Goal: Task Accomplishment & Management: Use online tool/utility

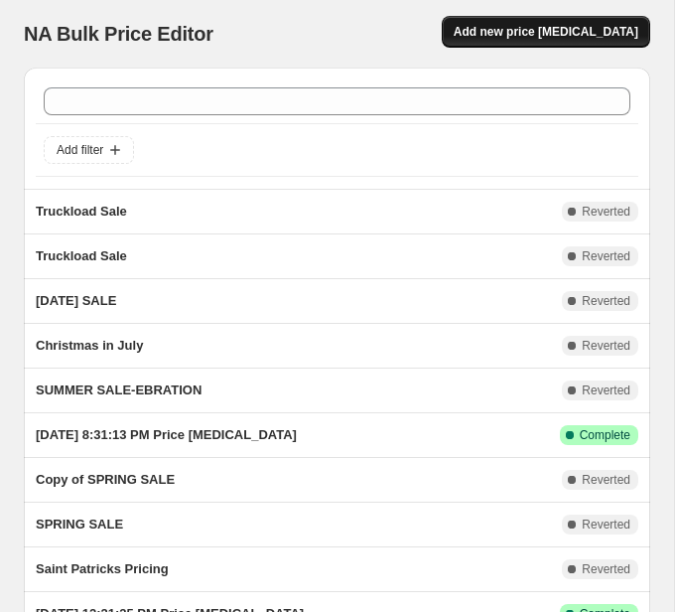
click at [540, 30] on span "Add new price [MEDICAL_DATA]" at bounding box center [546, 32] width 185 height 16
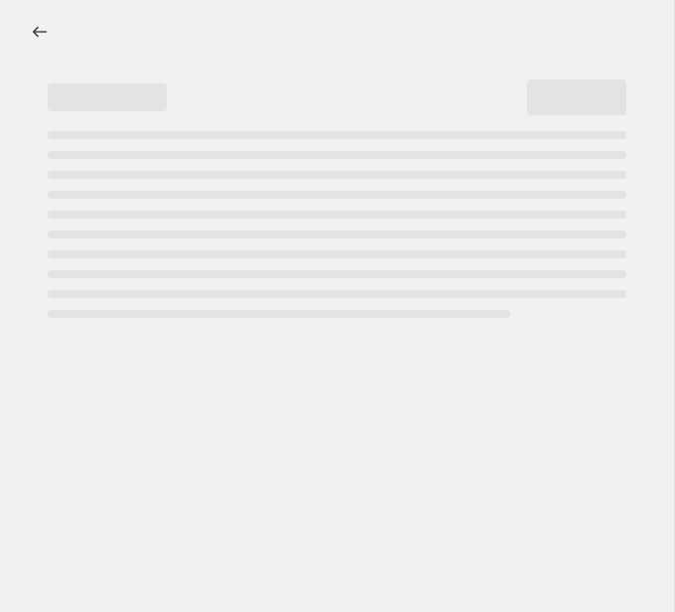
select select "percentage"
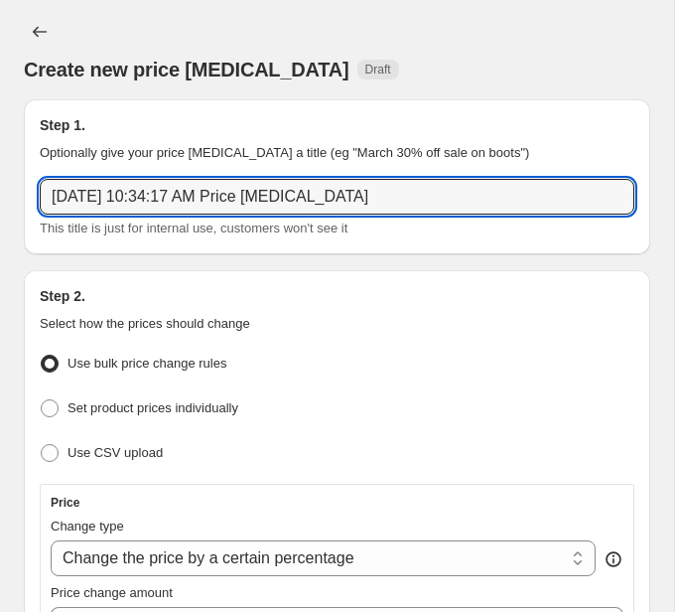
drag, startPoint x: 379, startPoint y: 192, endPoint x: -33, endPoint y: 163, distance: 413.0
click at [0, 163] on html "Home Settings Plans Skip to content Create new price [MEDICAL_DATA]. This page …" at bounding box center [337, 306] width 675 height 612
type input "[DATE] SALE"
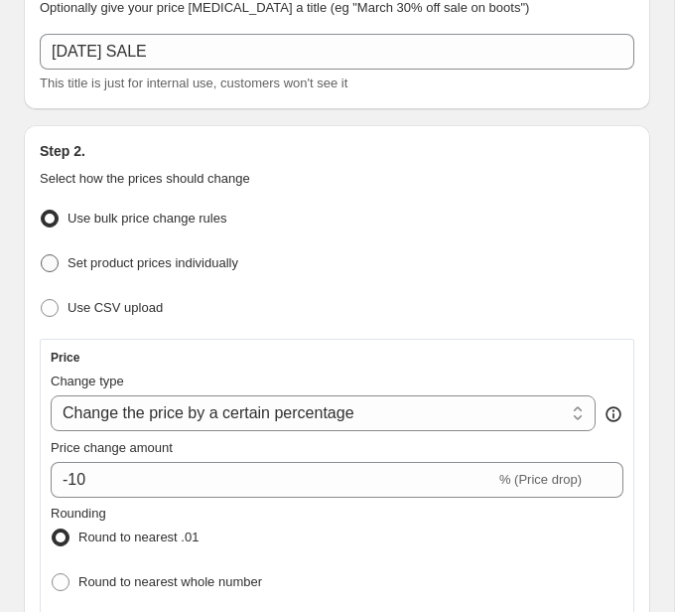
click at [194, 259] on span "Set product prices individually" at bounding box center [153, 262] width 171 height 15
click at [42, 255] on input "Set product prices individually" at bounding box center [41, 254] width 1 height 1
radio input "true"
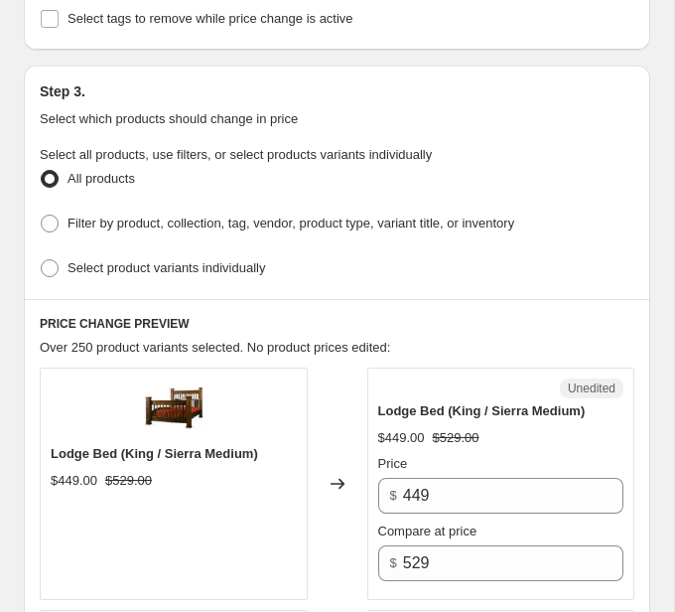
scroll to position [534, 0]
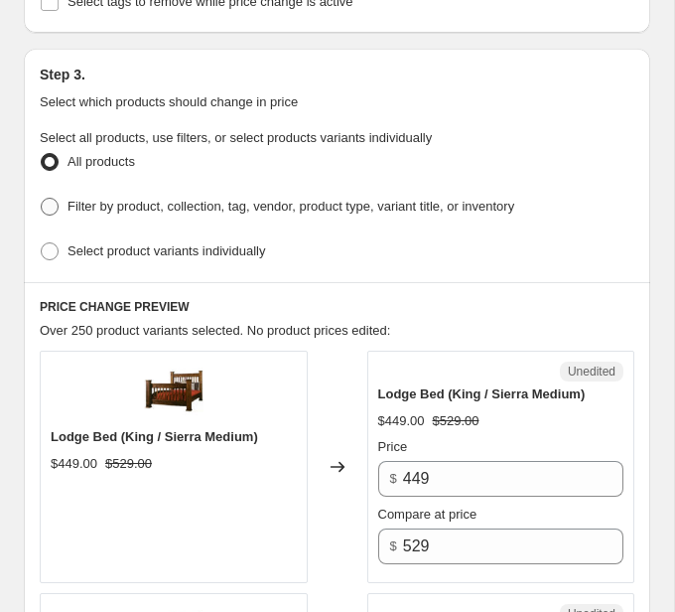
click at [195, 201] on span "Filter by product, collection, tag, vendor, product type, variant title, or inv…" at bounding box center [291, 206] width 447 height 15
click at [42, 199] on input "Filter by product, collection, tag, vendor, product type, variant title, or inv…" at bounding box center [41, 198] width 1 height 1
radio input "true"
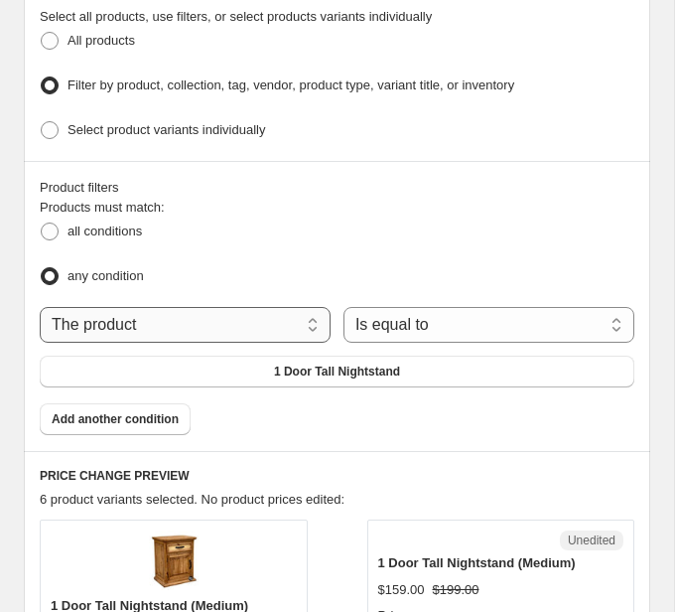
scroll to position [668, 0]
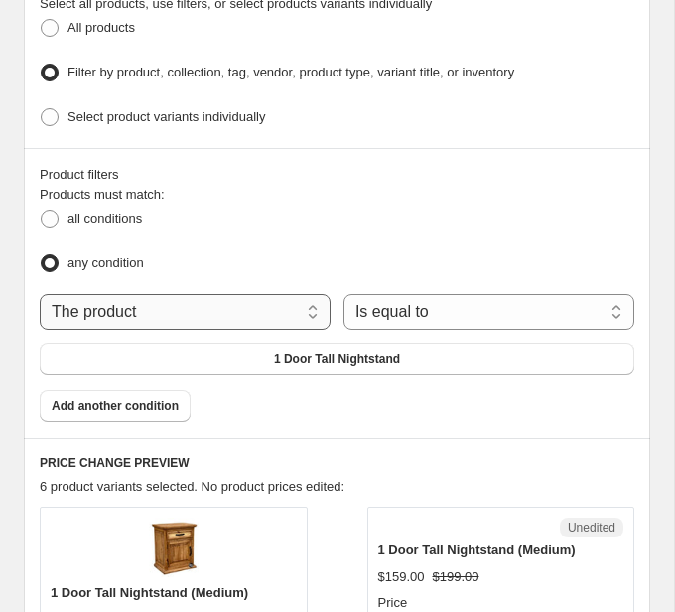
click at [272, 309] on select "The product The product's collection The product's tag The product's vendor The…" at bounding box center [185, 312] width 291 height 36
select select "collection"
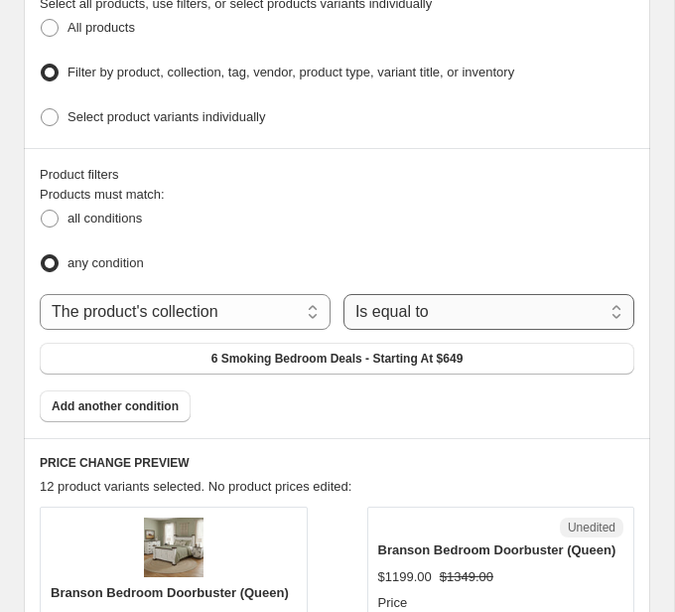
click at [443, 305] on select "Is equal to Is not equal to" at bounding box center [489, 312] width 291 height 36
click at [386, 350] on span "6 Smoking Bedroom Deals - Starting At $649" at bounding box center [337, 358] width 252 height 16
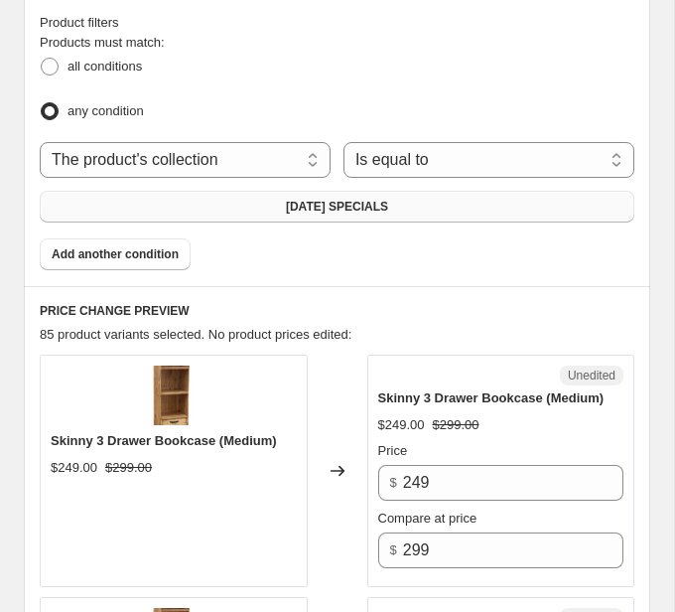
scroll to position [754, 0]
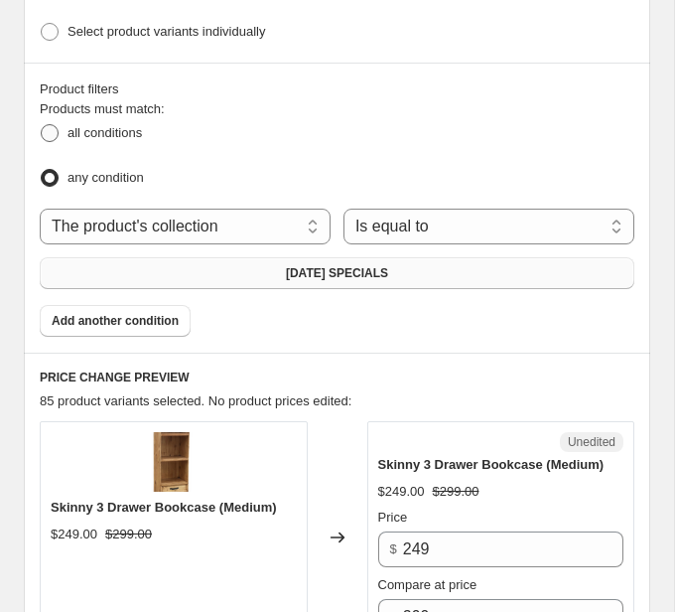
click at [142, 127] on span "all conditions" at bounding box center [105, 132] width 74 height 15
click at [42, 125] on input "all conditions" at bounding box center [41, 124] width 1 height 1
radio input "true"
click at [138, 170] on span "any condition" at bounding box center [106, 177] width 76 height 15
click at [42, 169] on input "any condition" at bounding box center [41, 169] width 1 height 1
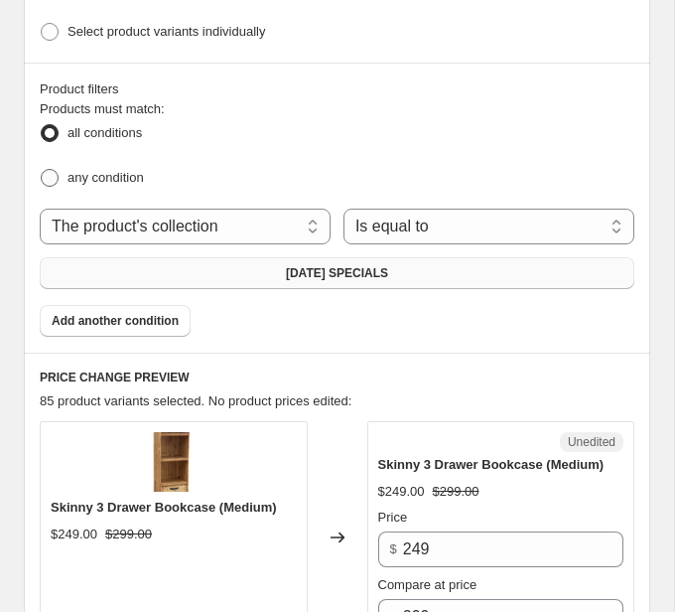
radio input "true"
click at [147, 313] on span "Add another condition" at bounding box center [115, 321] width 127 height 16
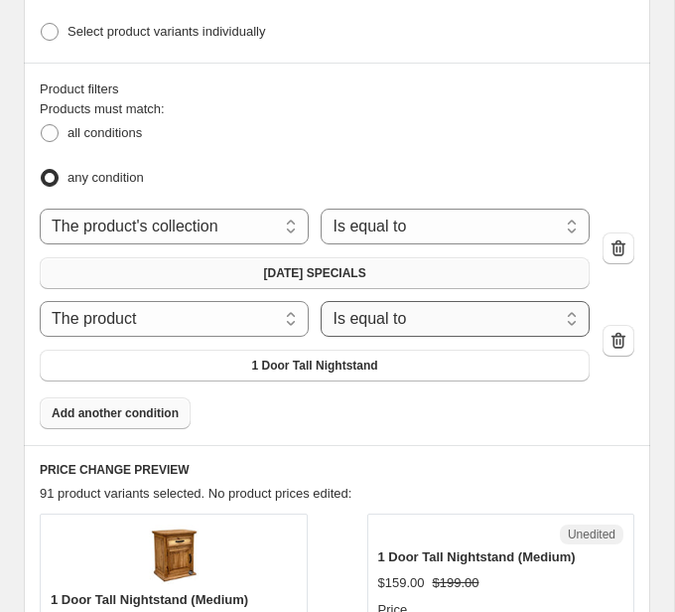
click at [336, 306] on select "Is equal to Is not equal to" at bounding box center [455, 319] width 269 height 36
click at [229, 302] on select "The product The product's collection The product's tag The product's vendor The…" at bounding box center [174, 319] width 269 height 36
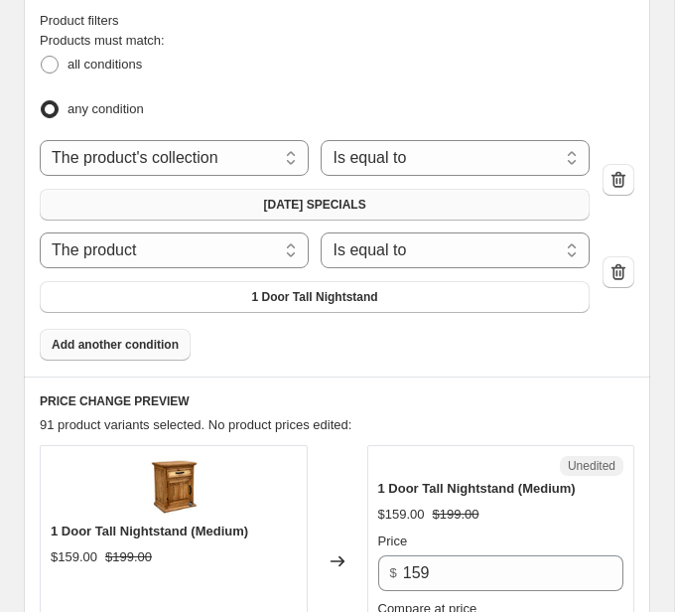
scroll to position [675, 0]
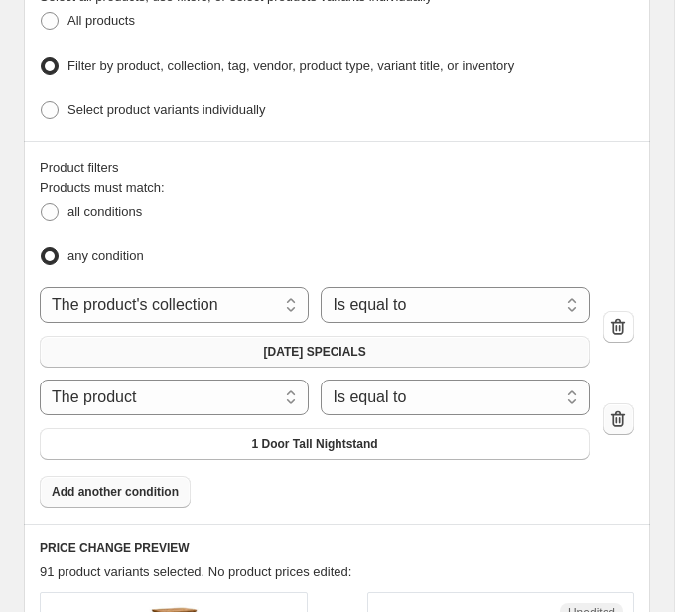
click at [620, 413] on icon "button" at bounding box center [619, 419] width 20 height 20
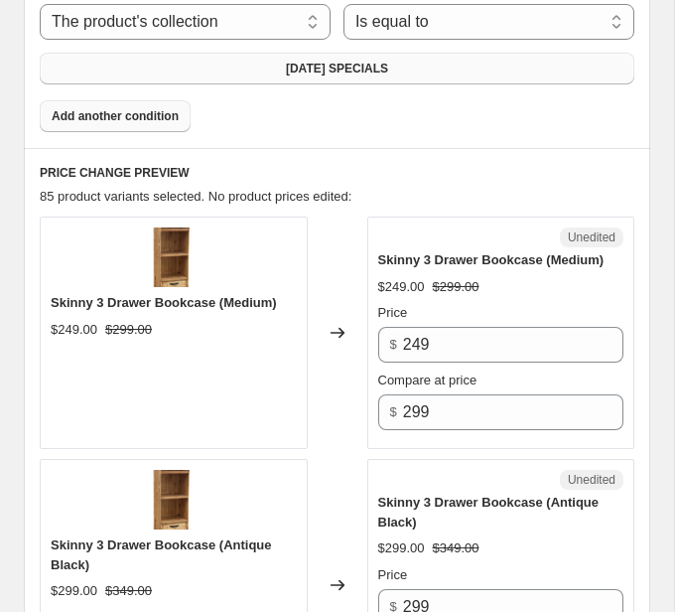
scroll to position [989, 0]
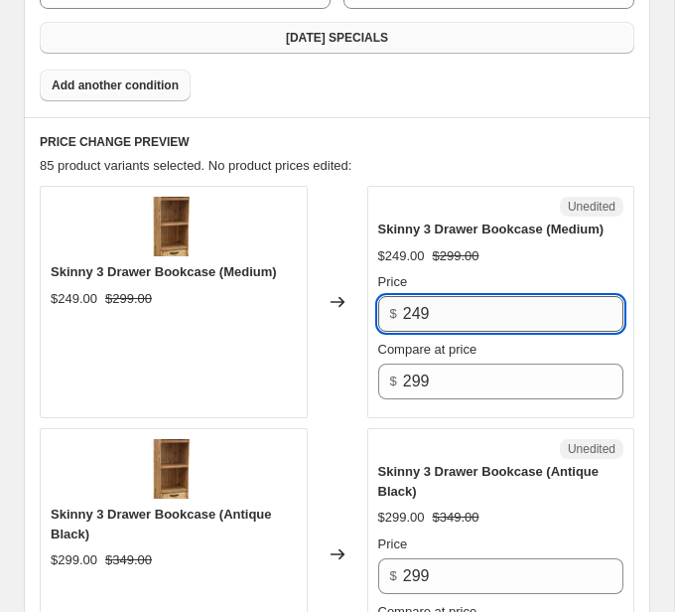
click at [584, 300] on input "249" at bounding box center [513, 314] width 220 height 36
type input "229"
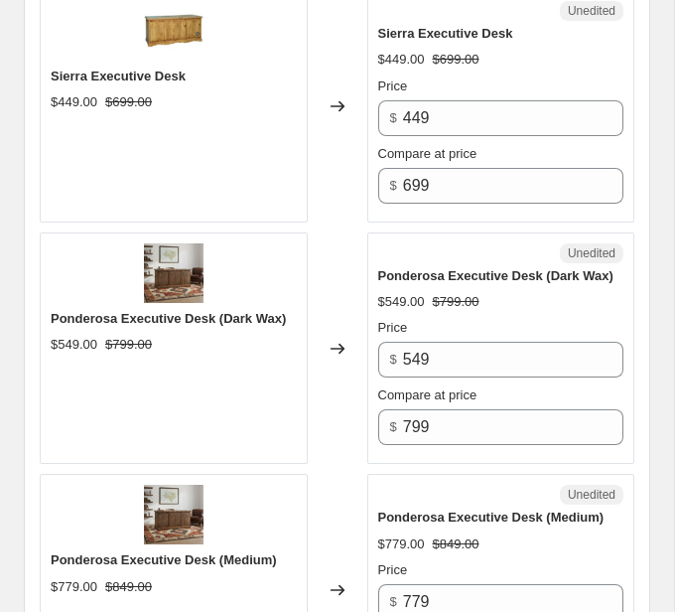
scroll to position [2887, 0]
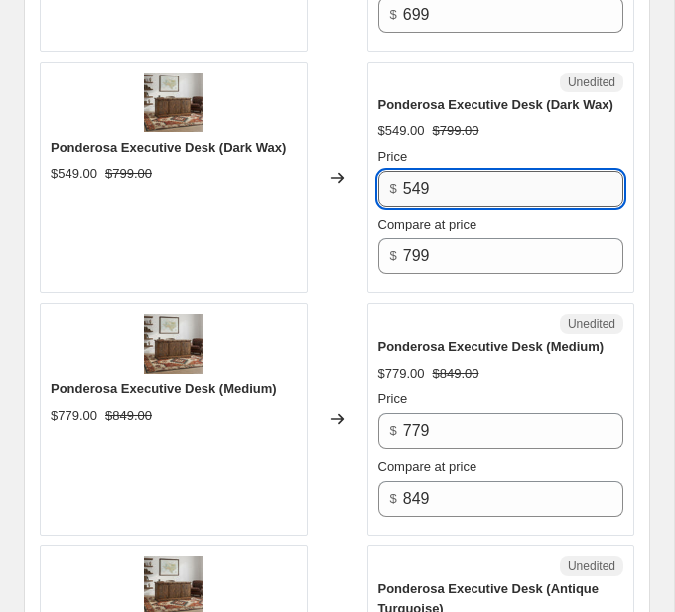
click at [489, 179] on input "549" at bounding box center [513, 189] width 220 height 36
type input "5"
type input "499"
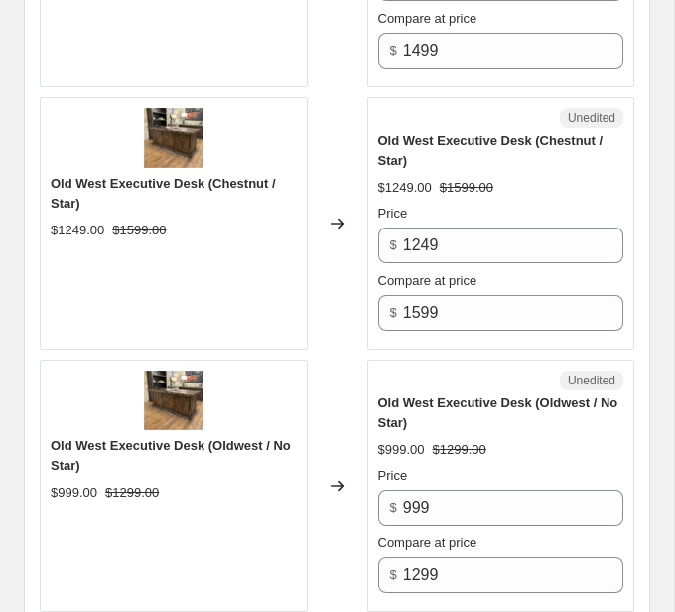
scroll to position [4390, 0]
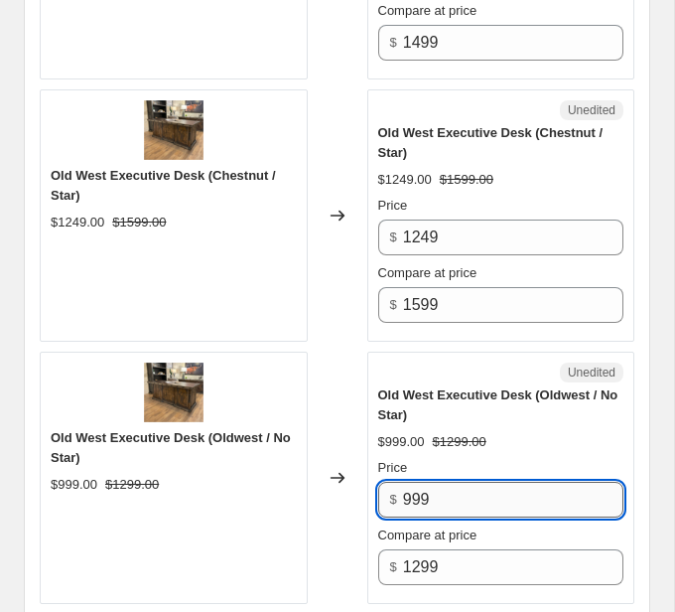
click at [467, 486] on input "999" at bounding box center [513, 500] width 220 height 36
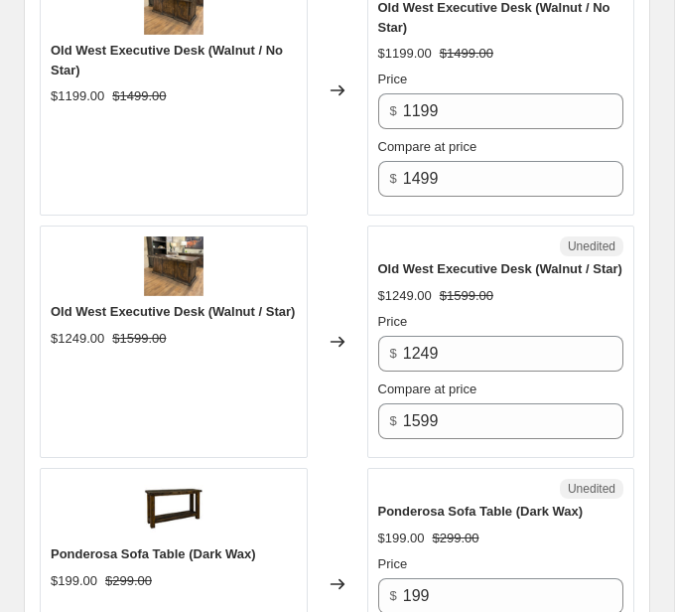
scroll to position [5566, 0]
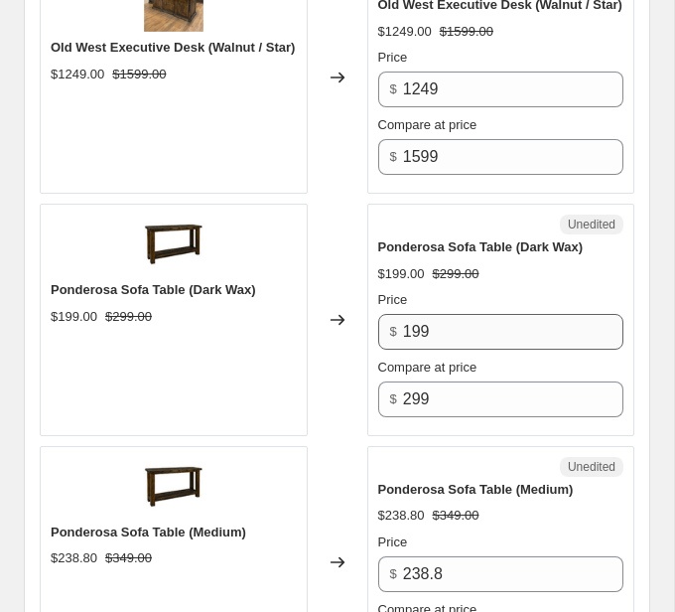
type input "899"
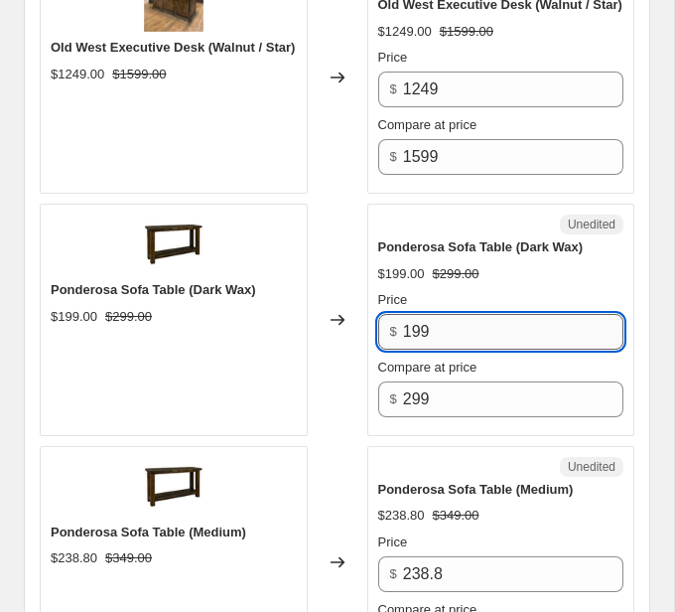
click at [499, 348] on input "199" at bounding box center [513, 332] width 220 height 36
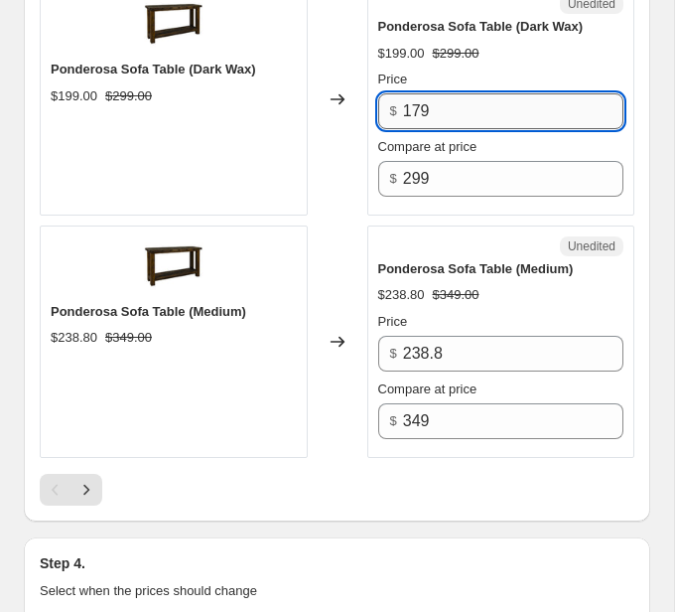
scroll to position [5814, 0]
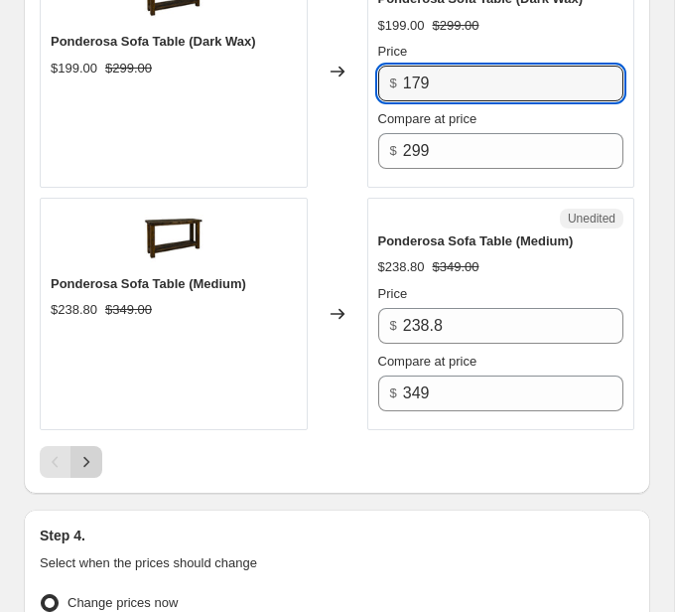
type input "179"
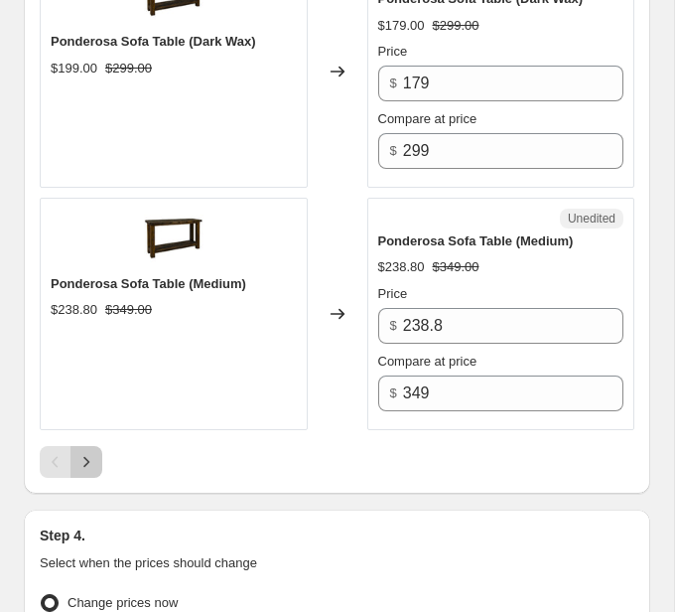
click at [88, 463] on icon "Next" at bounding box center [86, 462] width 20 height 20
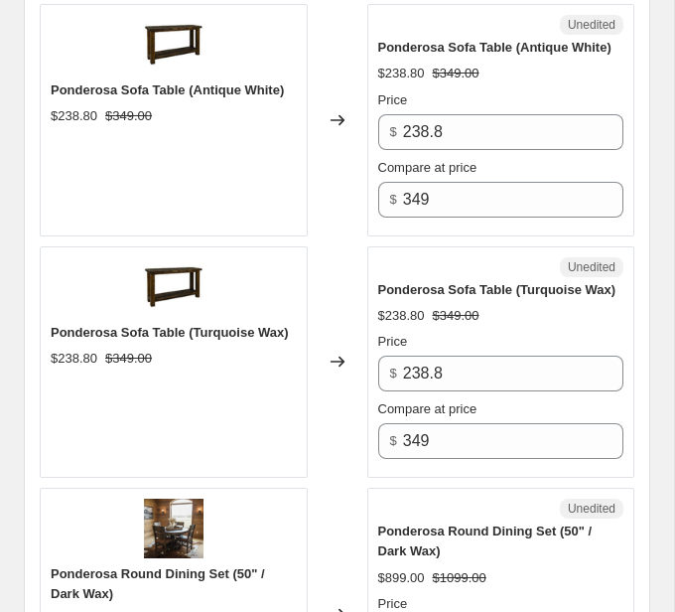
scroll to position [2056, 0]
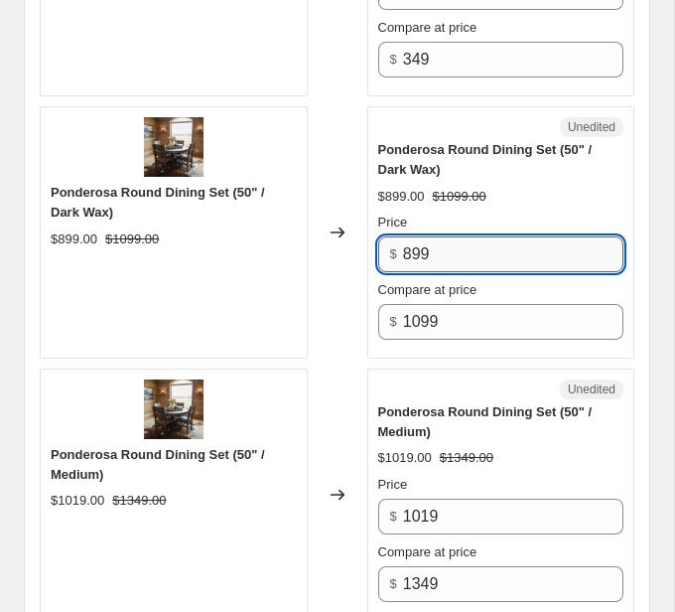
click at [417, 248] on input "899" at bounding box center [513, 254] width 220 height 36
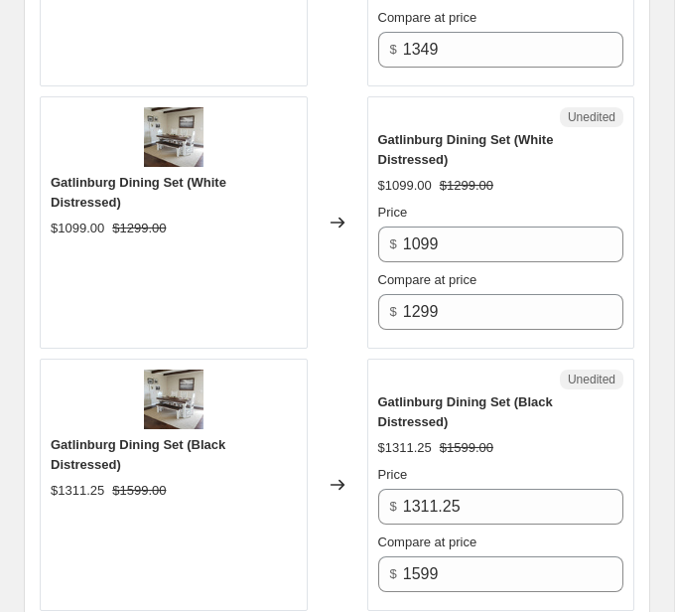
scroll to position [3647, 0]
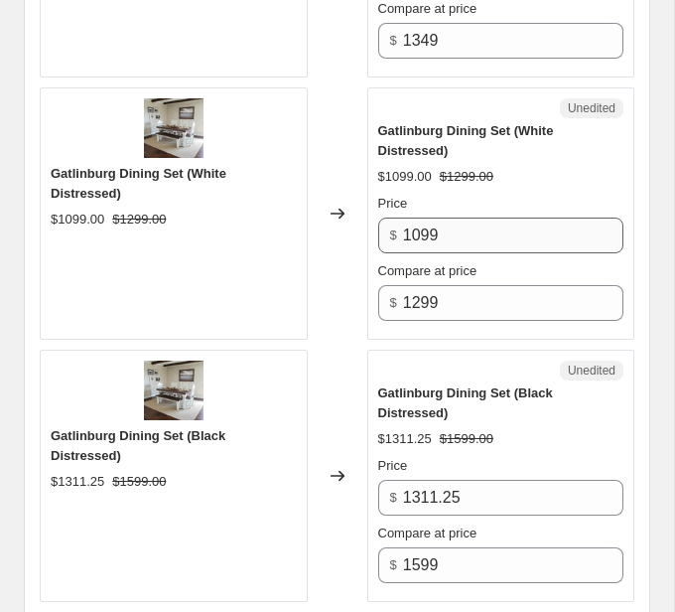
type input "799"
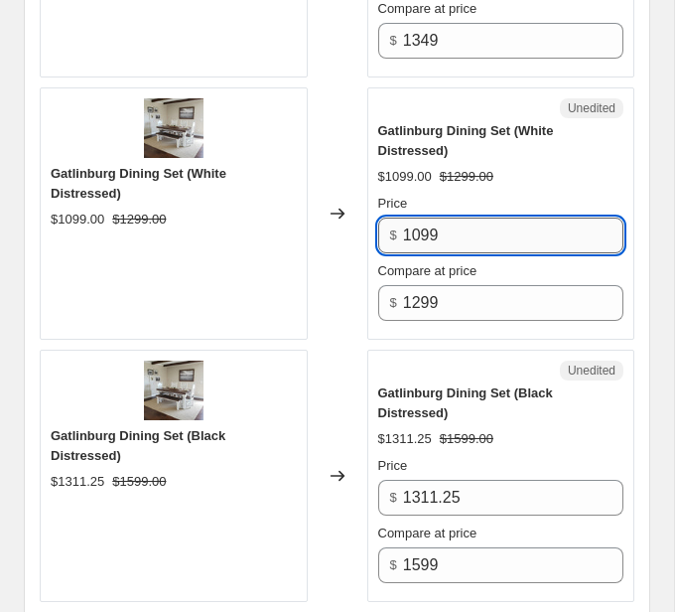
click at [455, 226] on input "1099" at bounding box center [513, 235] width 220 height 36
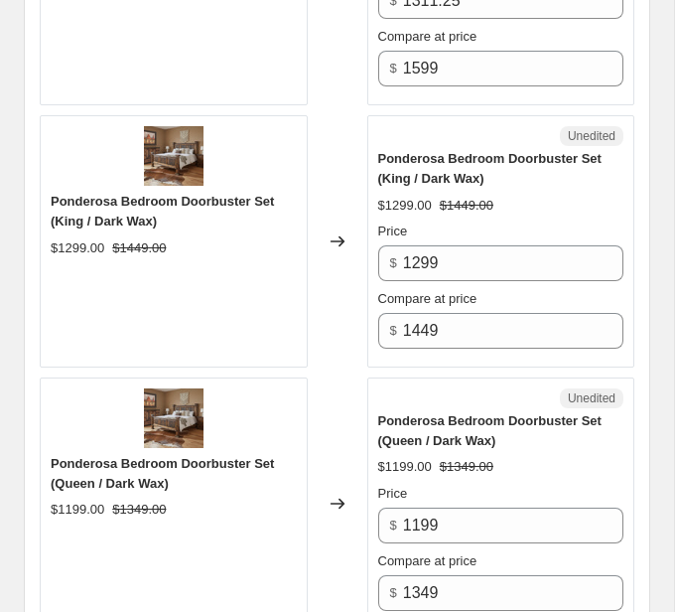
scroll to position [4650, 0]
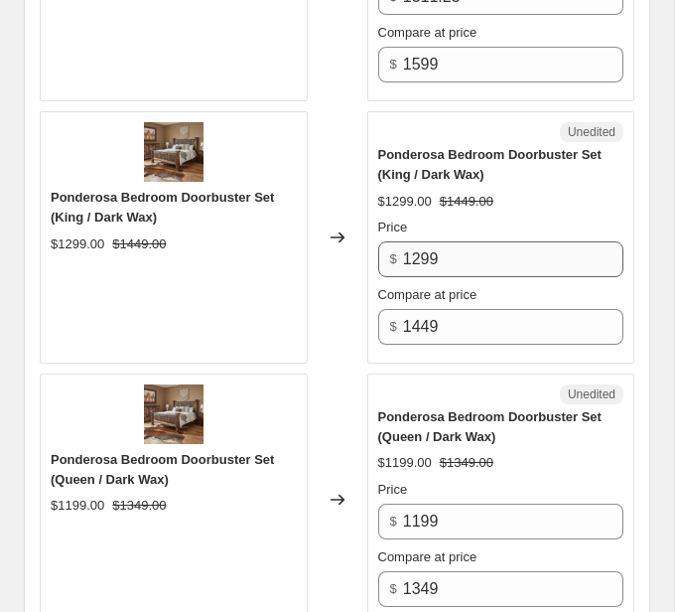
type input "999"
click at [421, 248] on input "1299" at bounding box center [513, 259] width 220 height 36
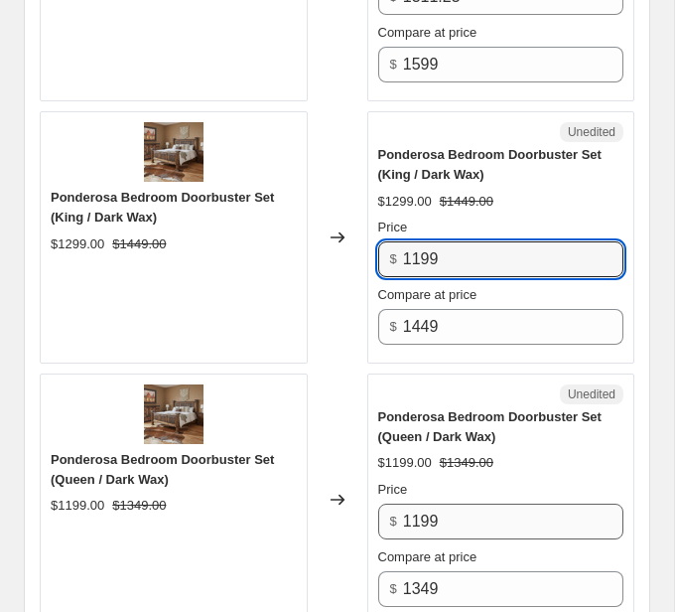
type input "1199"
click at [419, 505] on input "1199" at bounding box center [513, 521] width 220 height 36
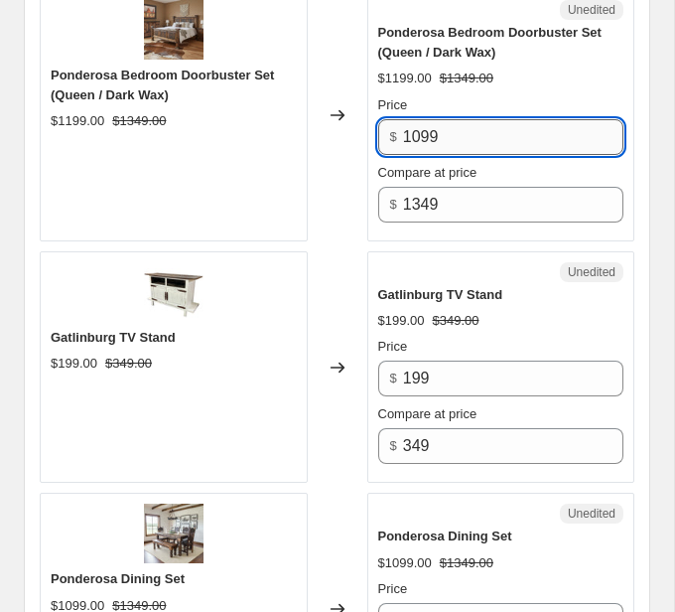
scroll to position [5064, 0]
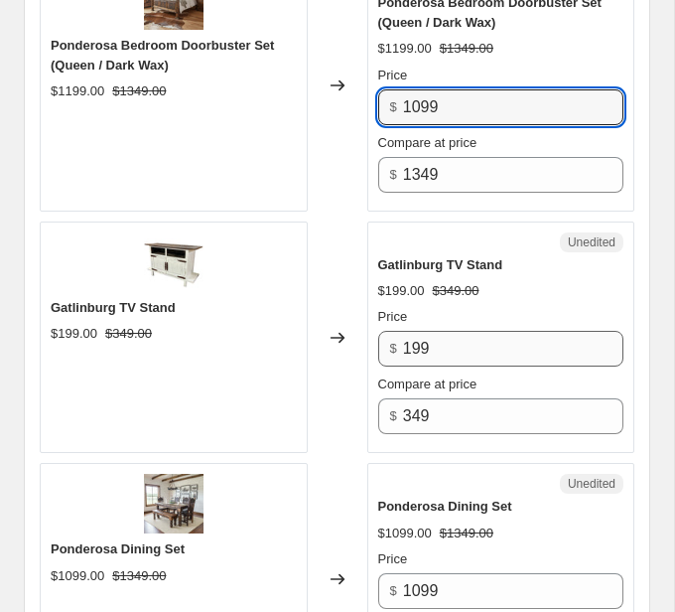
type input "1099"
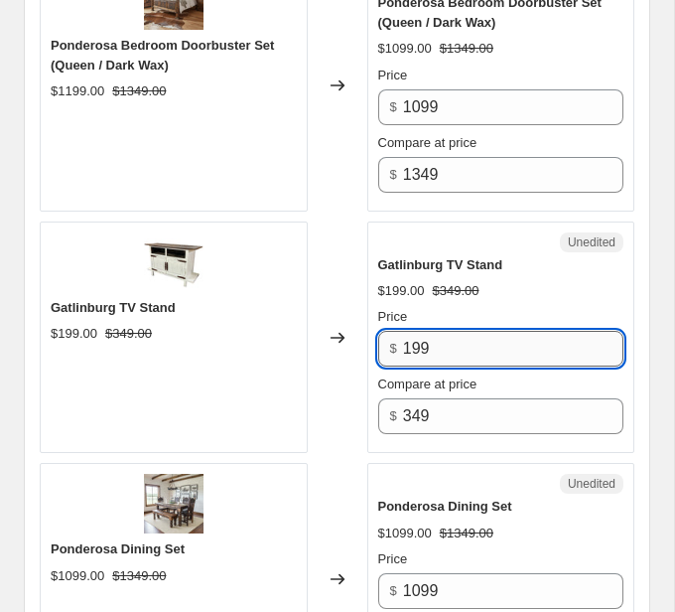
click at [418, 335] on input "199" at bounding box center [513, 349] width 220 height 36
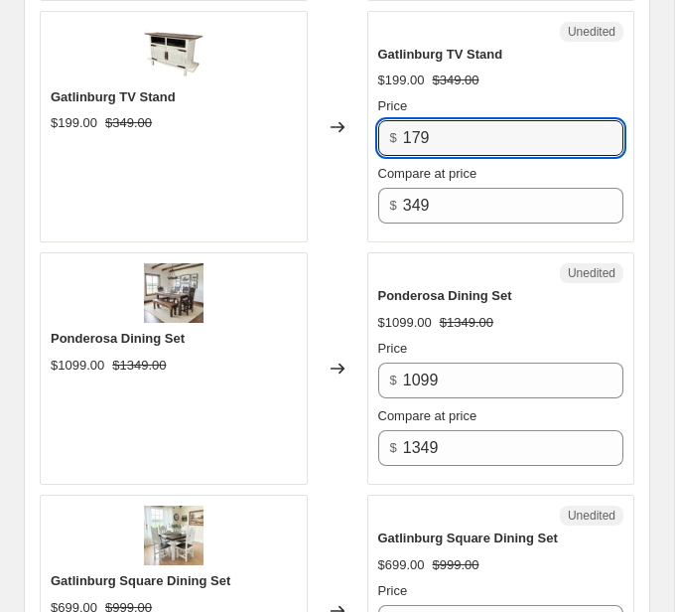
scroll to position [5282, 0]
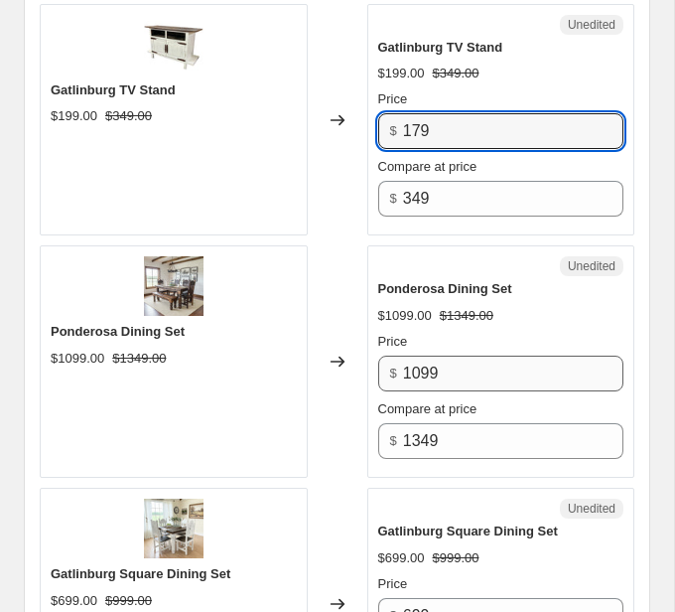
type input "179"
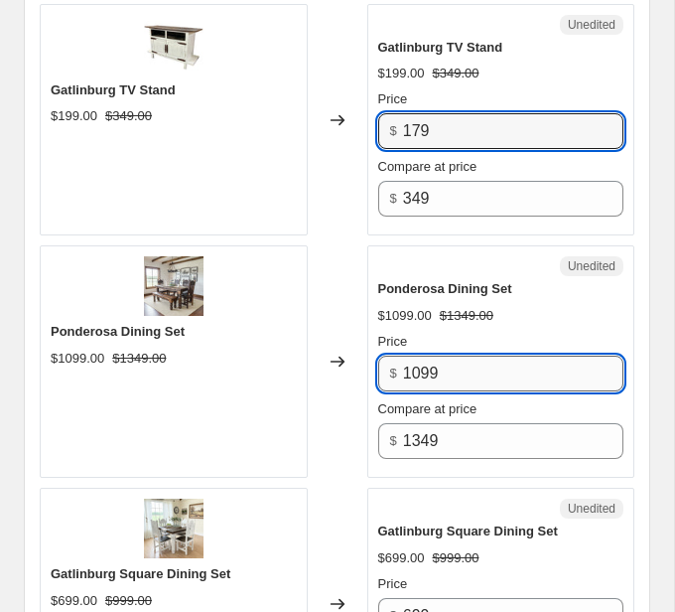
click at [493, 355] on input "1099" at bounding box center [513, 373] width 220 height 36
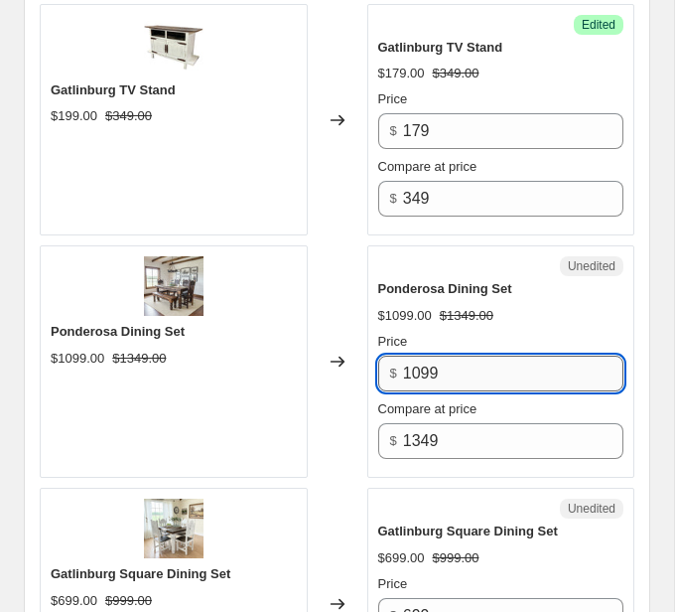
click at [493, 355] on input "1099" at bounding box center [513, 373] width 220 height 36
type input "999"
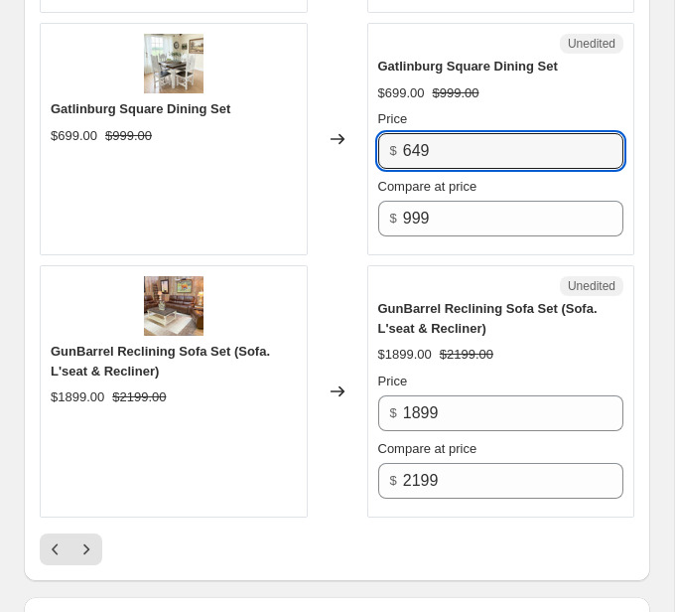
scroll to position [5747, 0]
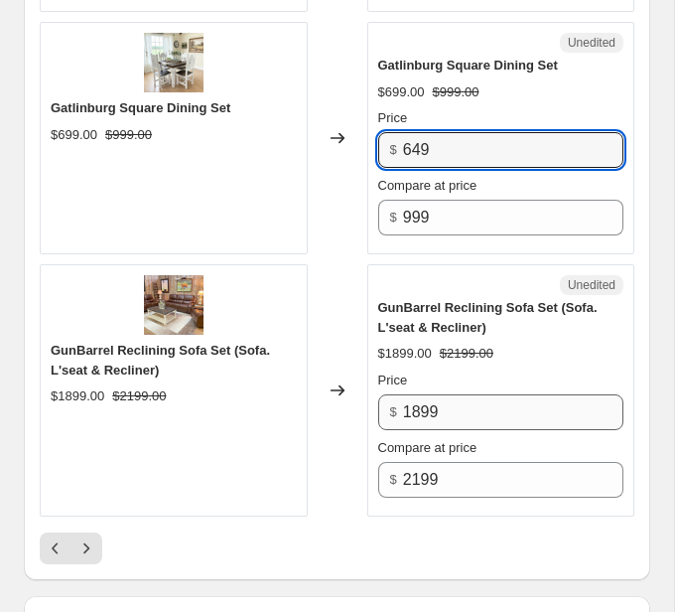
type input "649"
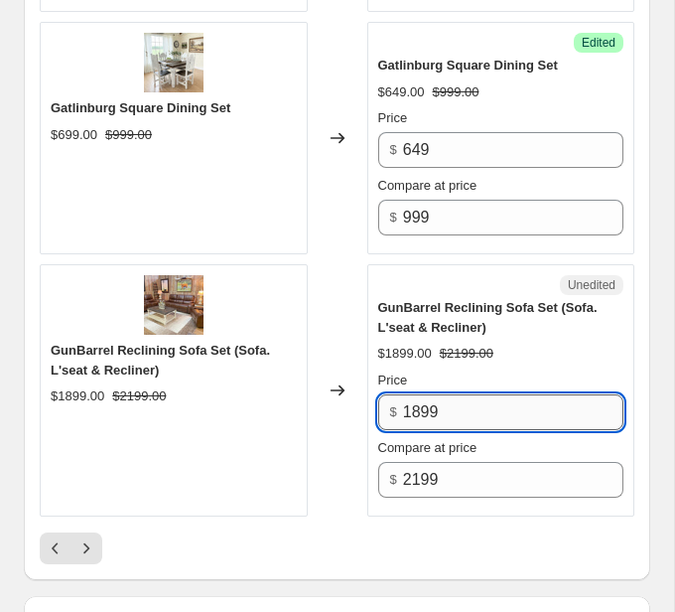
click at [418, 404] on input "1899" at bounding box center [513, 412] width 220 height 36
type input "1799"
click at [85, 550] on button "Next" at bounding box center [86, 548] width 32 height 32
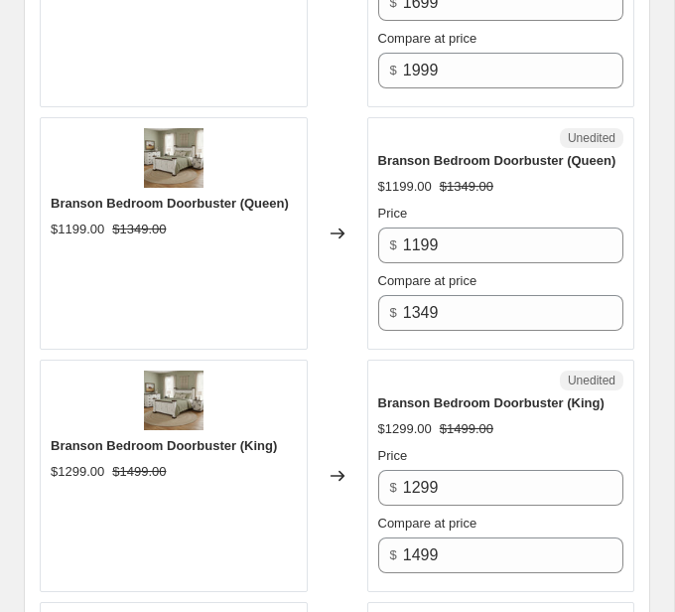
scroll to position [1324, 0]
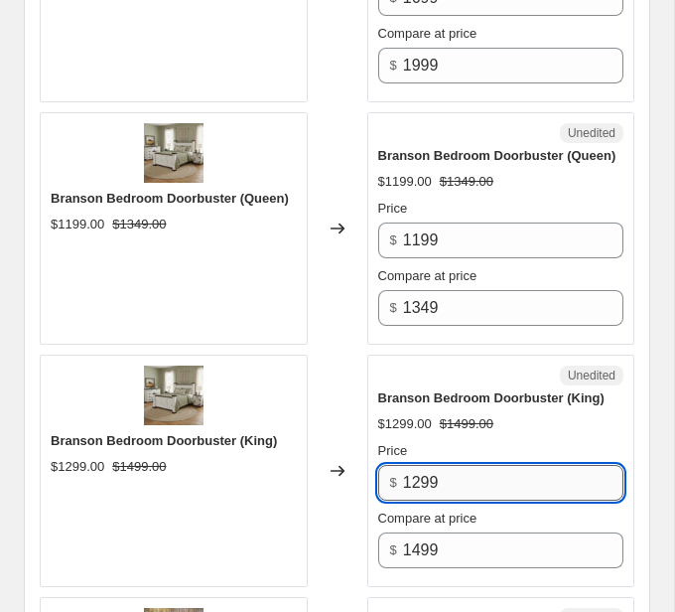
click at [415, 468] on input "1299" at bounding box center [513, 483] width 220 height 36
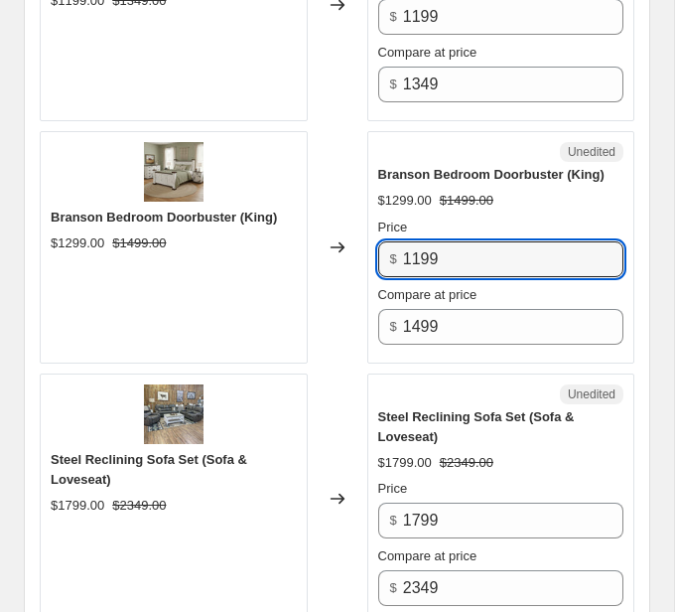
scroll to position [1551, 0]
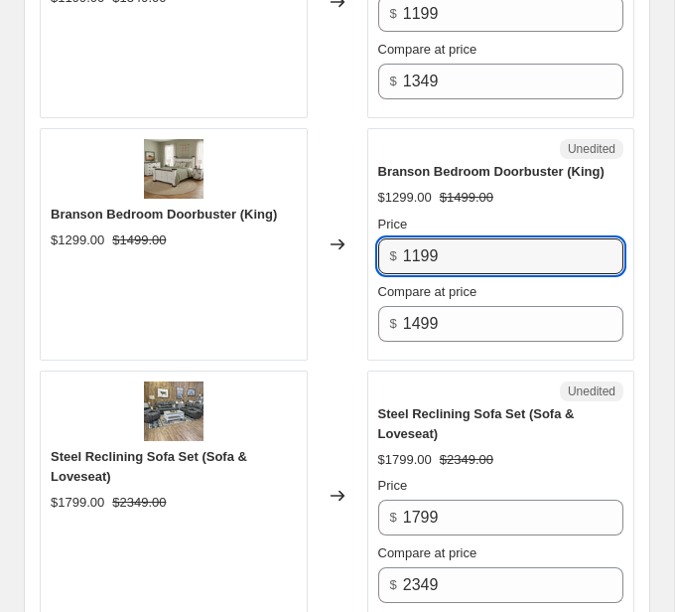
type input "1199"
click at [351, 429] on div "Changed to" at bounding box center [338, 496] width 60 height 252
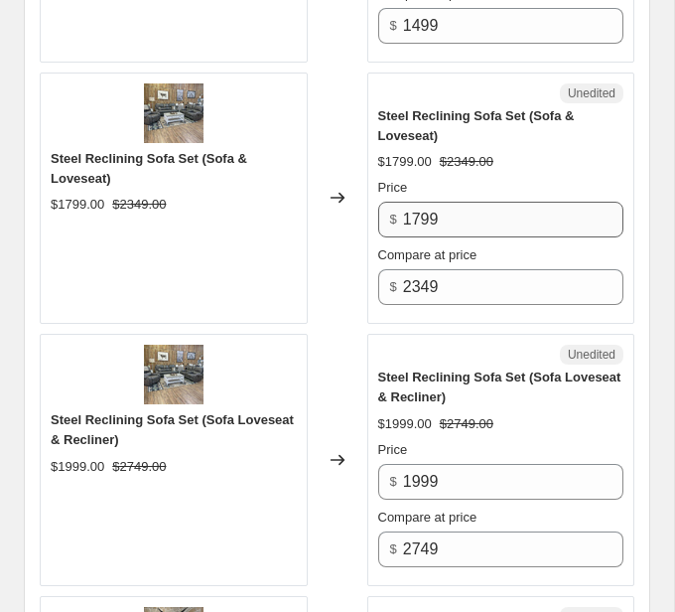
scroll to position [1857, 0]
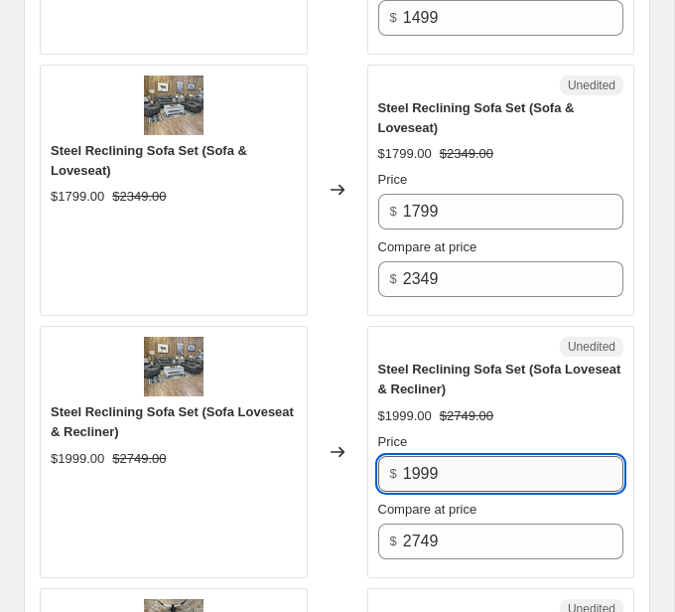
click at [419, 467] on input "1999" at bounding box center [513, 474] width 220 height 36
type input "1899"
click at [342, 486] on div "Changed to" at bounding box center [338, 452] width 60 height 252
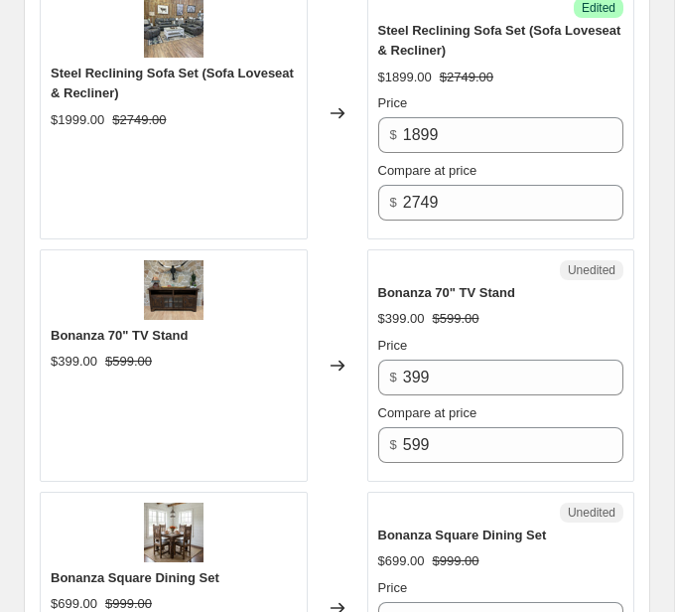
scroll to position [2196, 0]
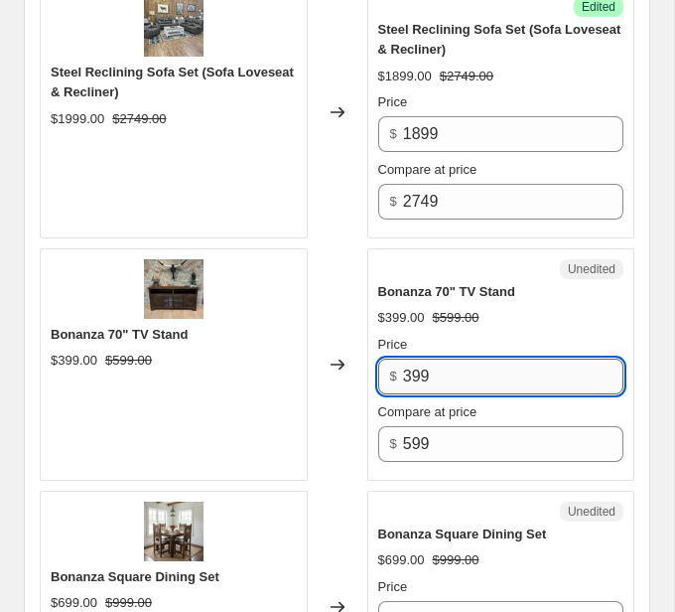
click at [416, 367] on input "399" at bounding box center [513, 376] width 220 height 36
click at [420, 370] on input "399" at bounding box center [513, 376] width 220 height 36
type input "349"
click at [351, 408] on div "Changed to" at bounding box center [338, 364] width 60 height 232
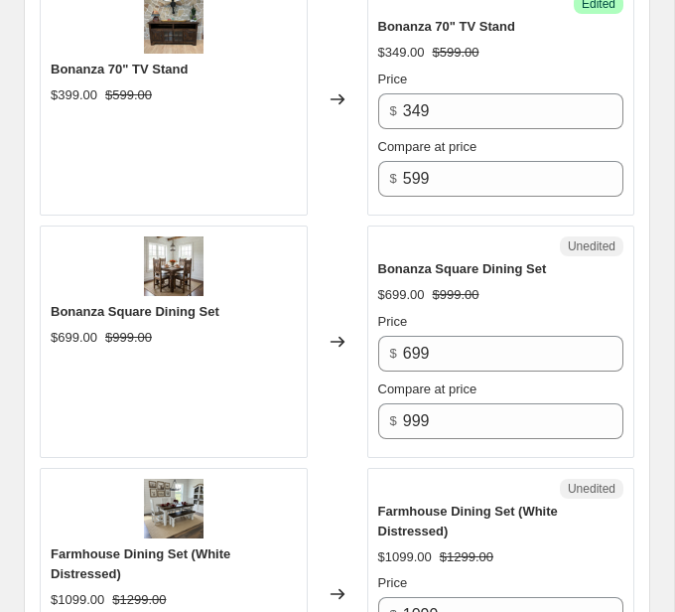
scroll to position [2462, 0]
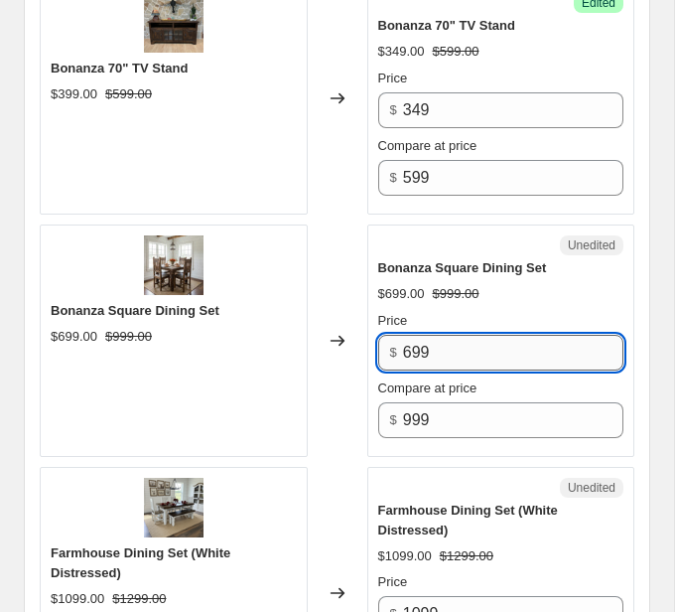
click at [420, 341] on input "699" at bounding box center [513, 353] width 220 height 36
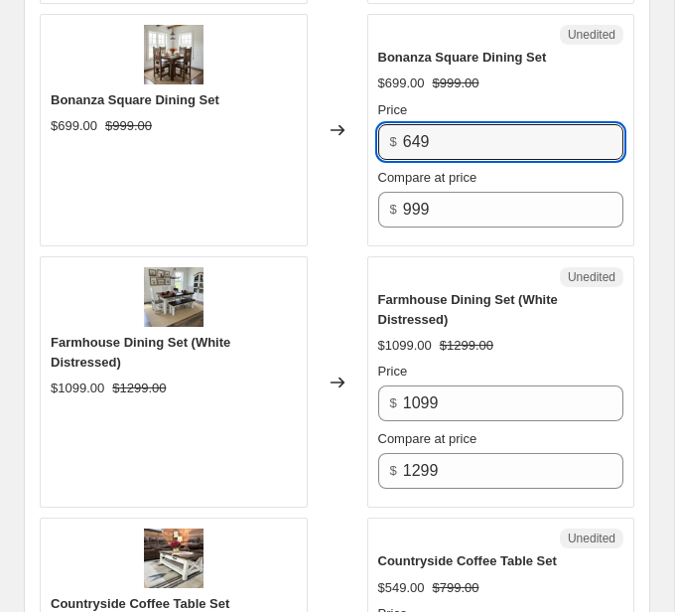
scroll to position [2676, 0]
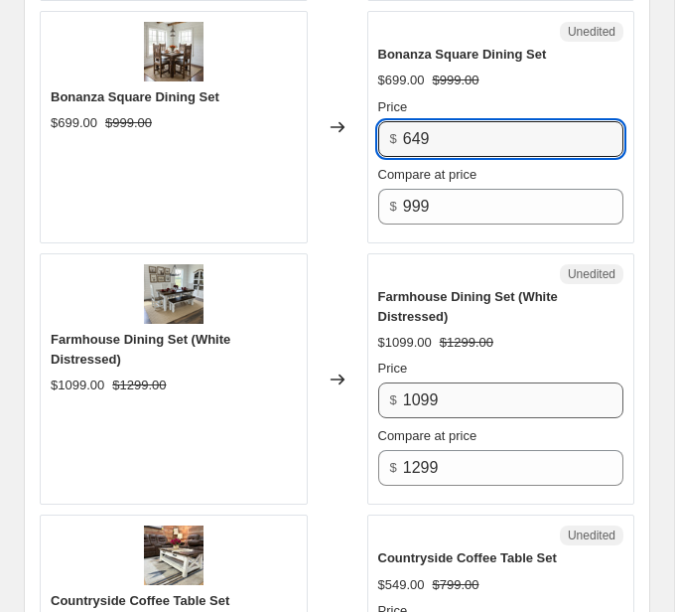
type input "649"
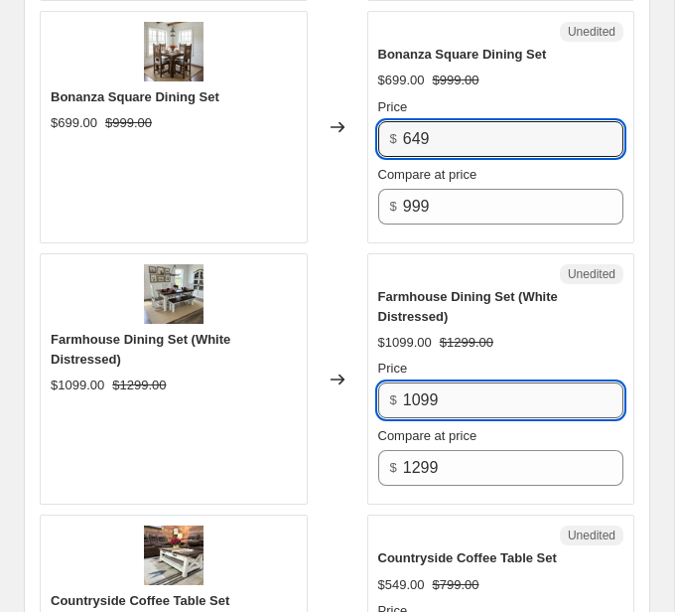
click at [453, 385] on input "1099" at bounding box center [513, 400] width 220 height 36
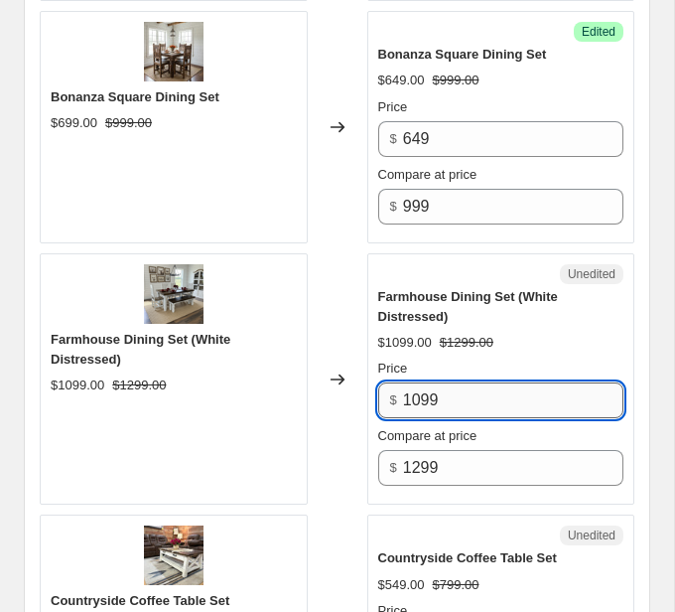
click at [453, 385] on input "1099" at bounding box center [513, 400] width 220 height 36
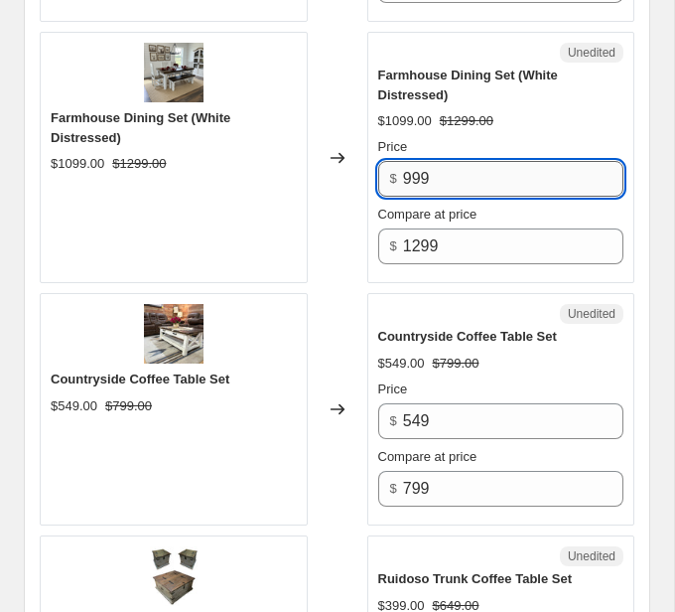
scroll to position [2907, 0]
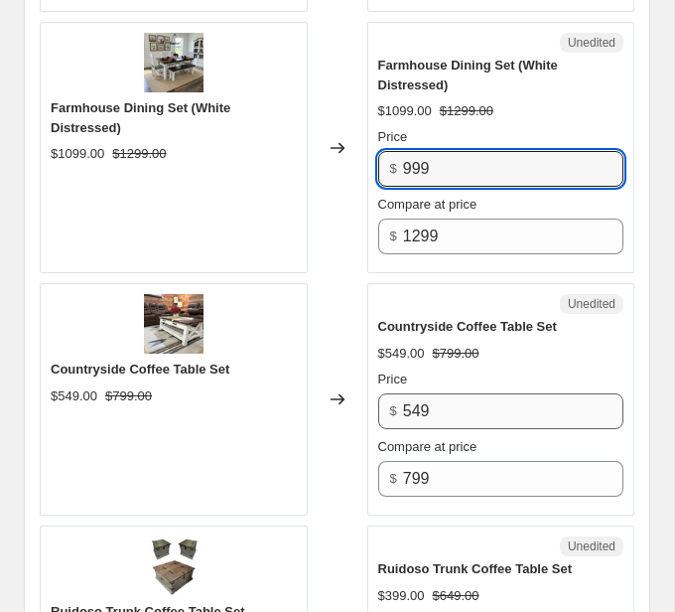
type input "999"
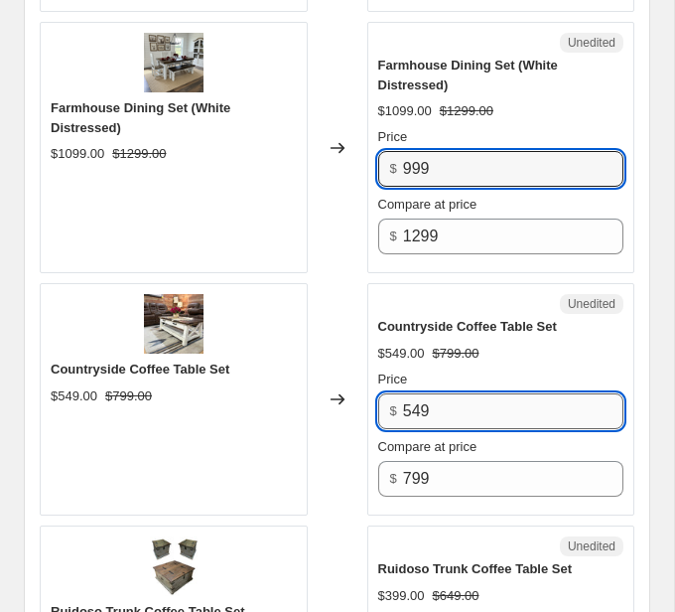
click at [443, 404] on input "549" at bounding box center [513, 411] width 220 height 36
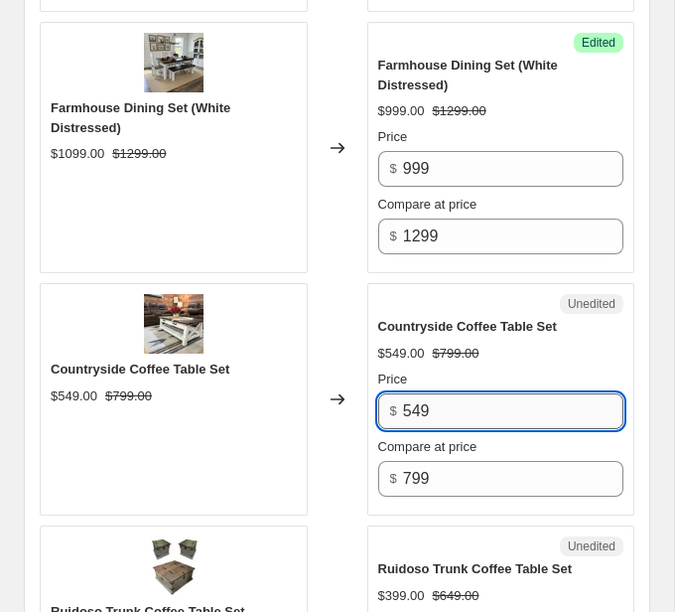
click at [443, 404] on input "549" at bounding box center [513, 411] width 220 height 36
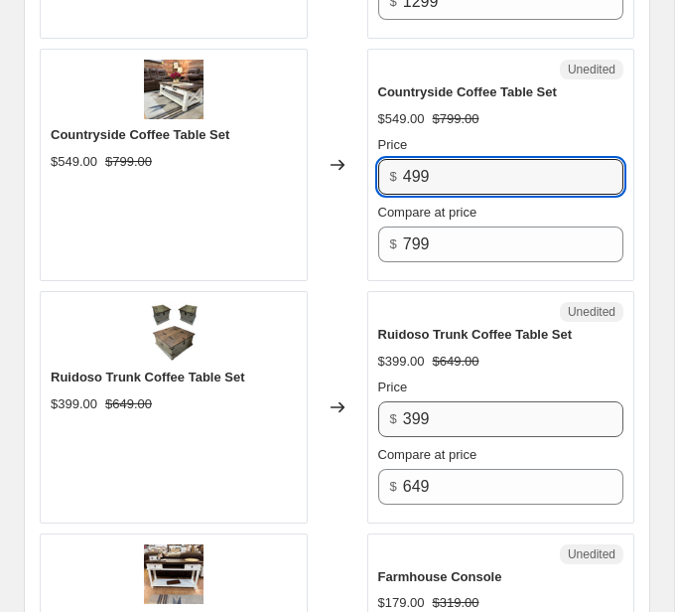
type input "499"
click at [418, 407] on input "399" at bounding box center [513, 419] width 220 height 36
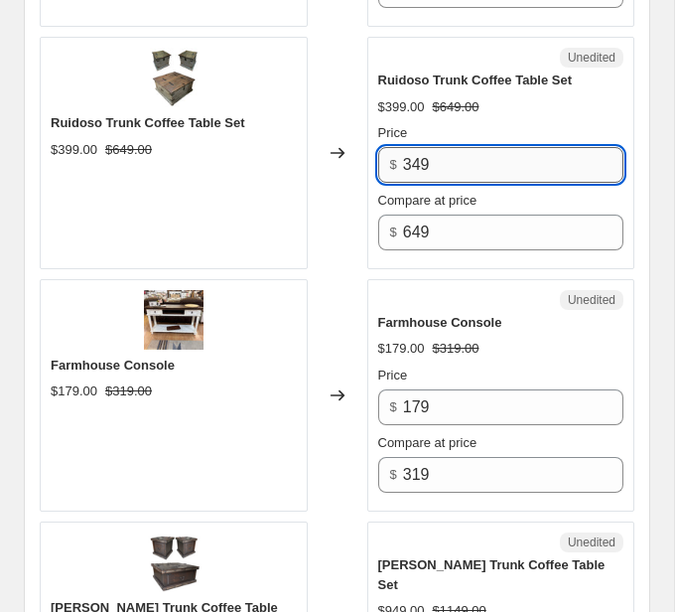
scroll to position [3441, 0]
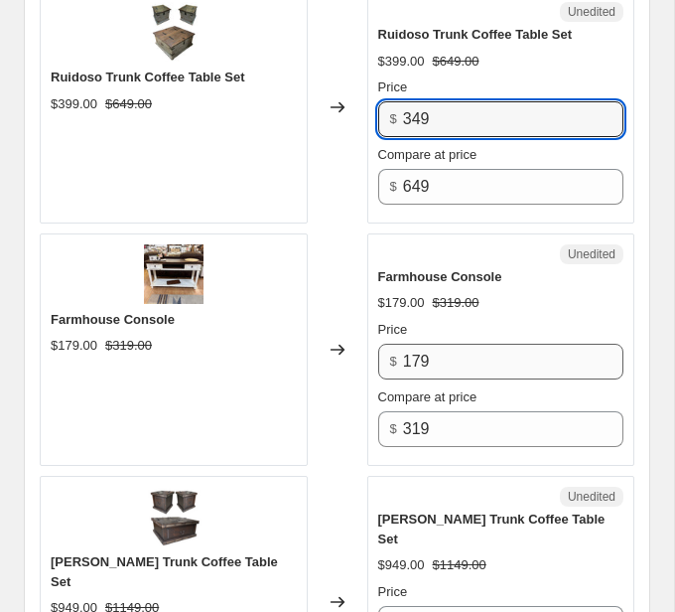
type input "349"
click at [424, 344] on input "179" at bounding box center [513, 362] width 220 height 36
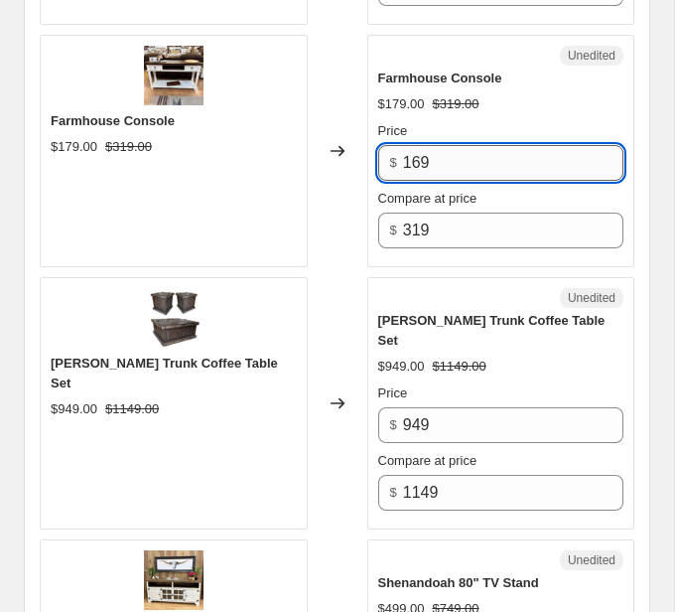
scroll to position [3653, 0]
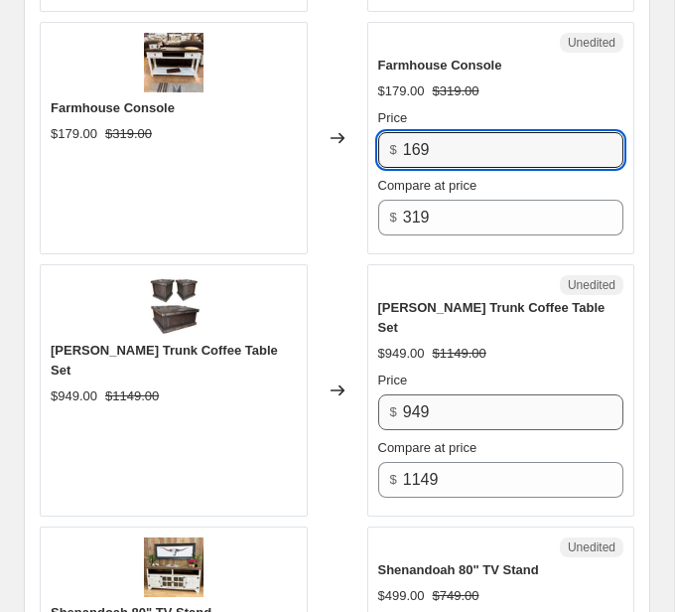
type input "169"
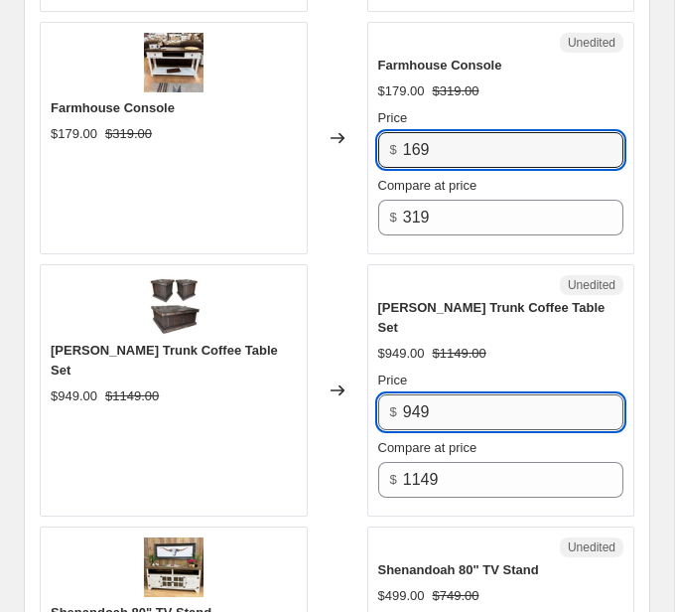
click at [408, 394] on input "949" at bounding box center [513, 412] width 220 height 36
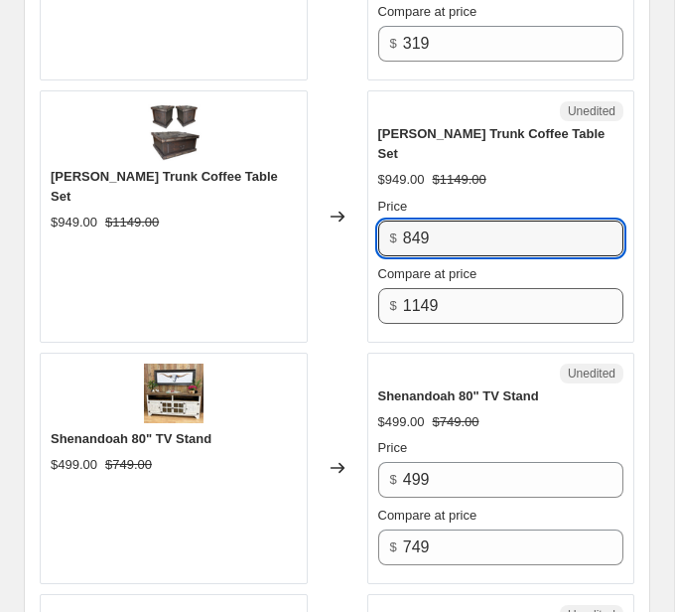
scroll to position [3858, 0]
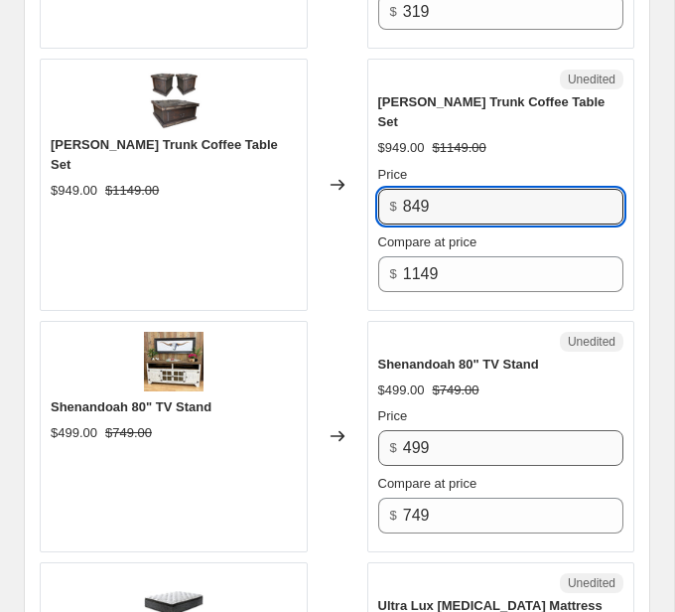
type input "849"
click at [424, 430] on input "499" at bounding box center [513, 448] width 220 height 36
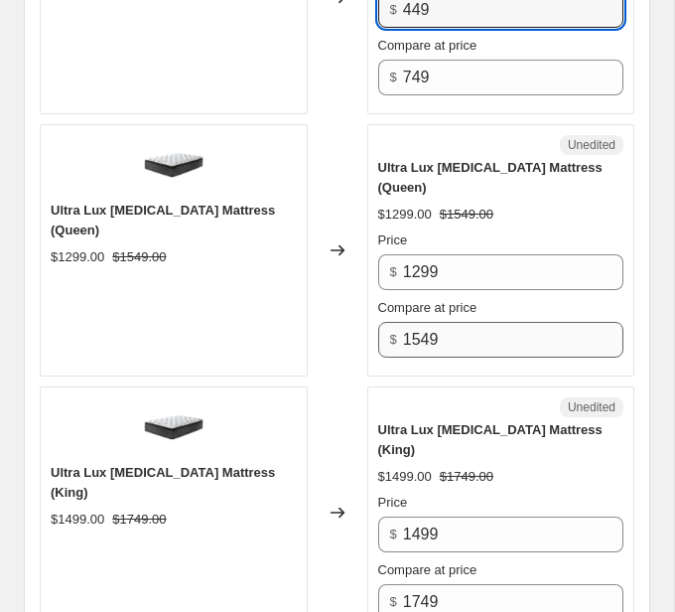
scroll to position [4310, 0]
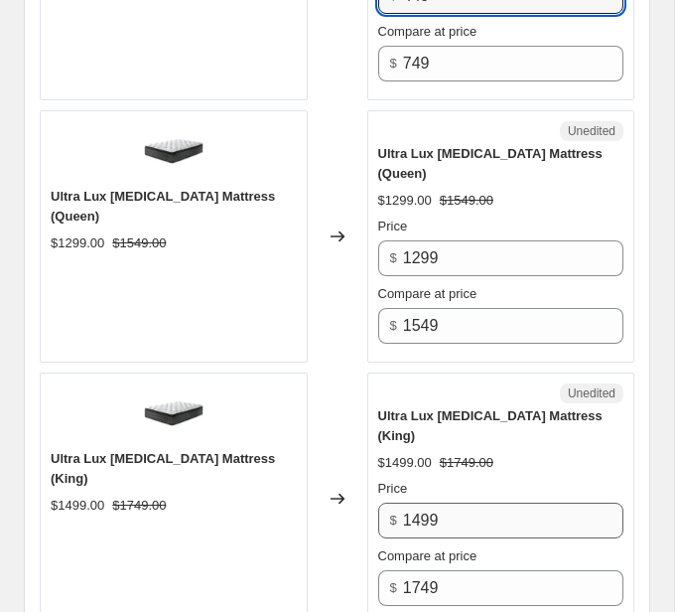
type input "449"
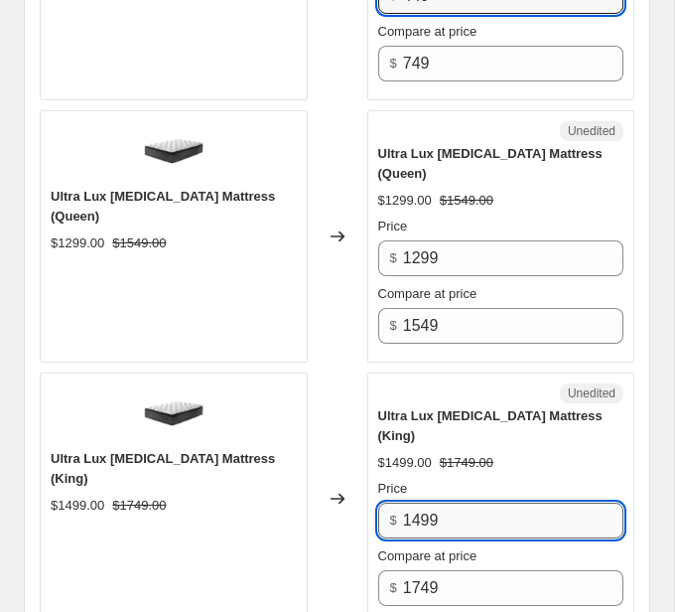
click at [422, 502] on input "1499" at bounding box center [513, 520] width 220 height 36
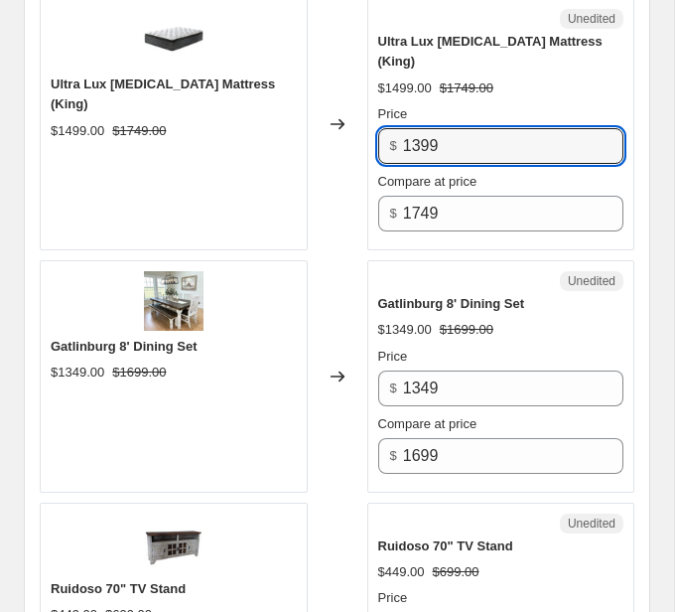
scroll to position [4696, 0]
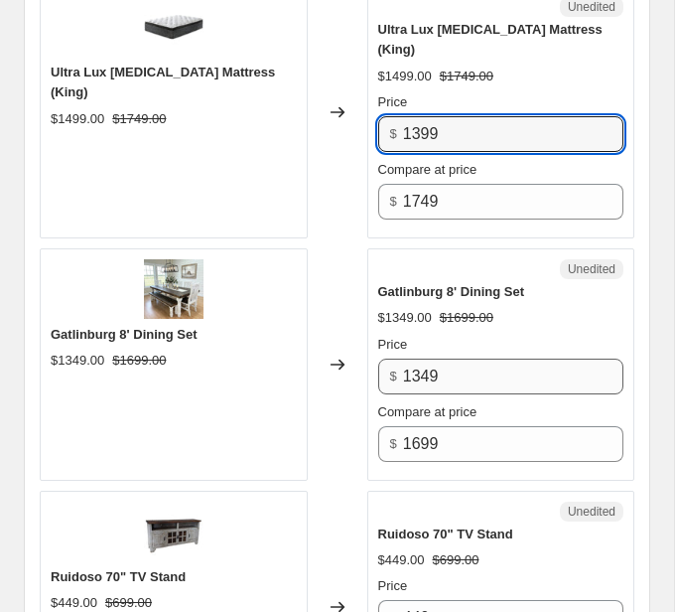
type input "1399"
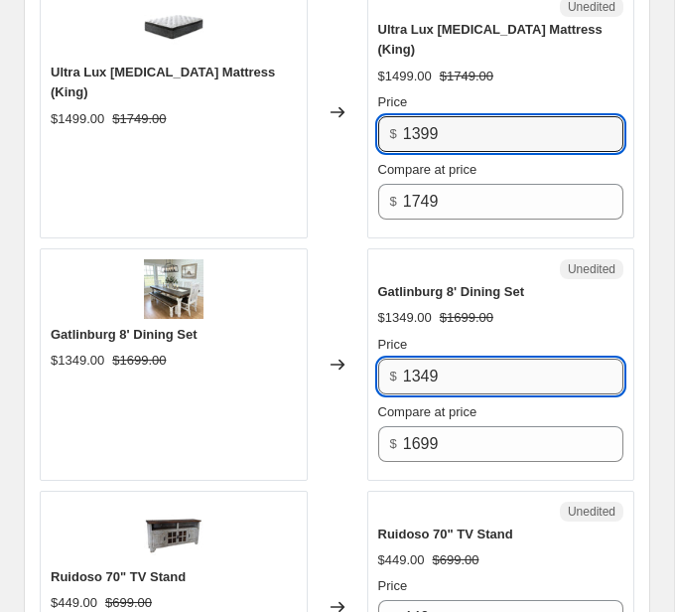
click at [408, 358] on input "1349" at bounding box center [513, 376] width 220 height 36
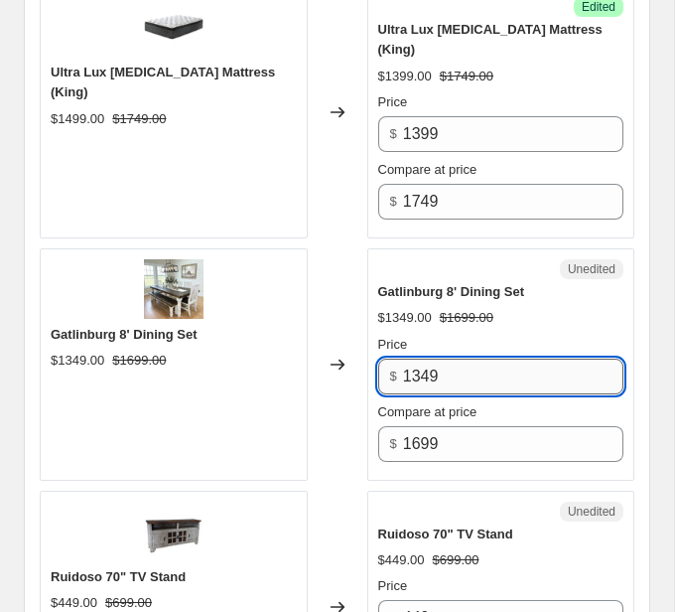
click at [418, 358] on input "1349" at bounding box center [513, 376] width 220 height 36
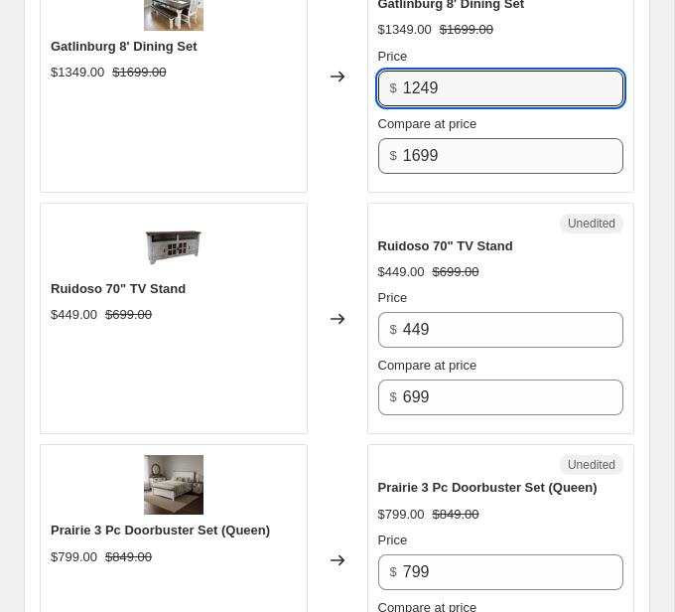
scroll to position [4986, 0]
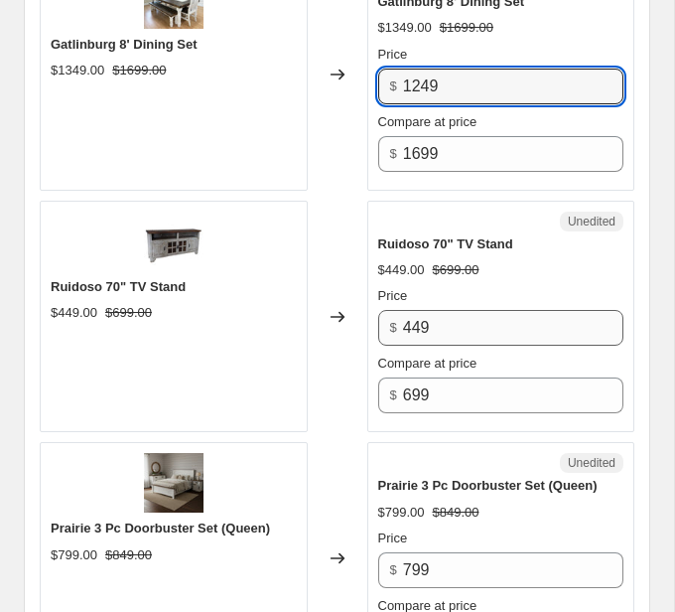
type input "1249"
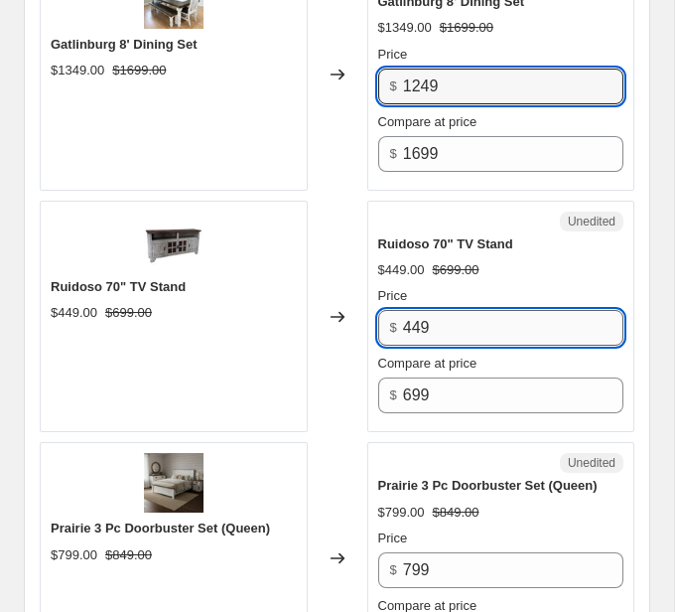
click at [421, 310] on input "449" at bounding box center [513, 328] width 220 height 36
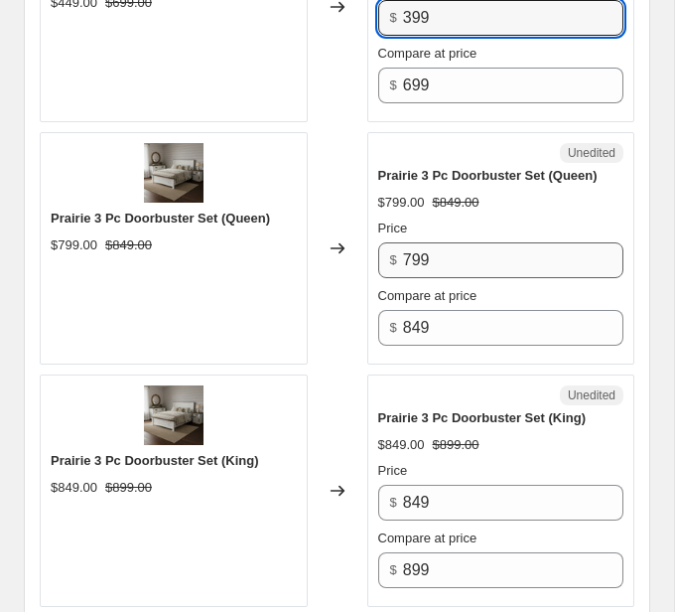
scroll to position [5299, 0]
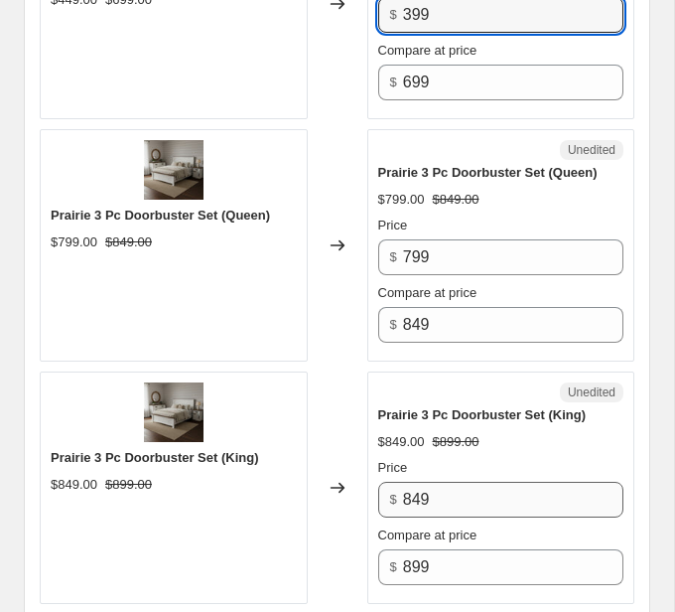
type input "399"
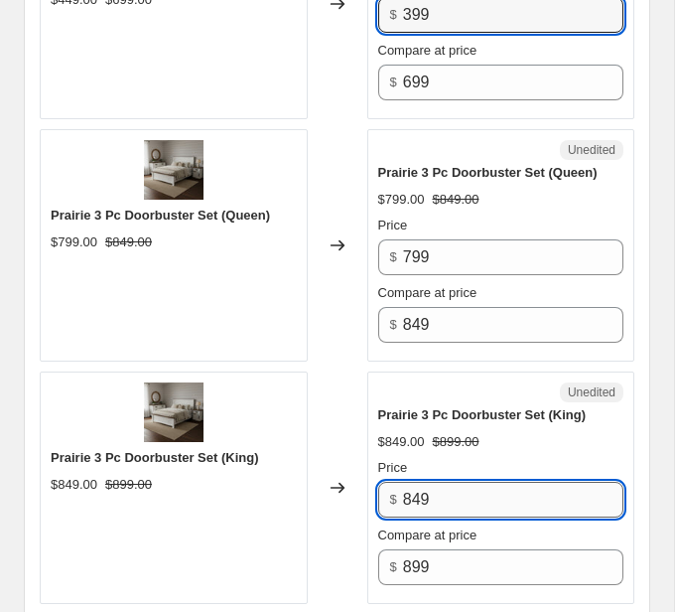
click at [478, 482] on input "849" at bounding box center [513, 500] width 220 height 36
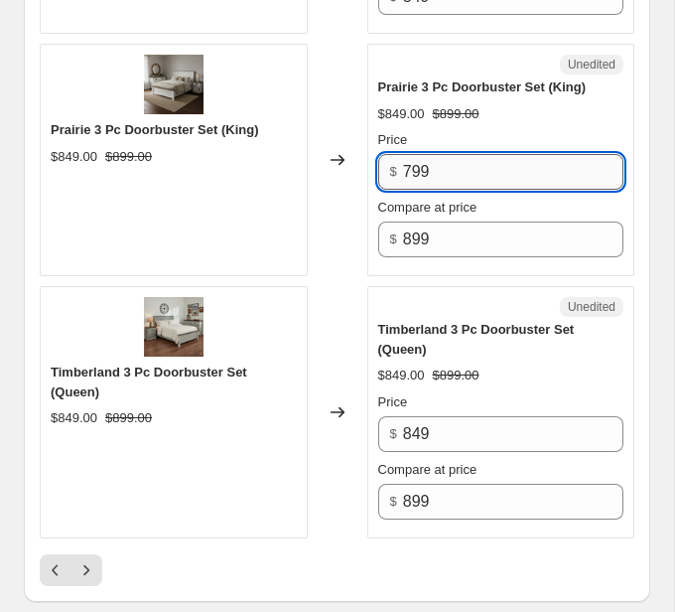
scroll to position [5633, 0]
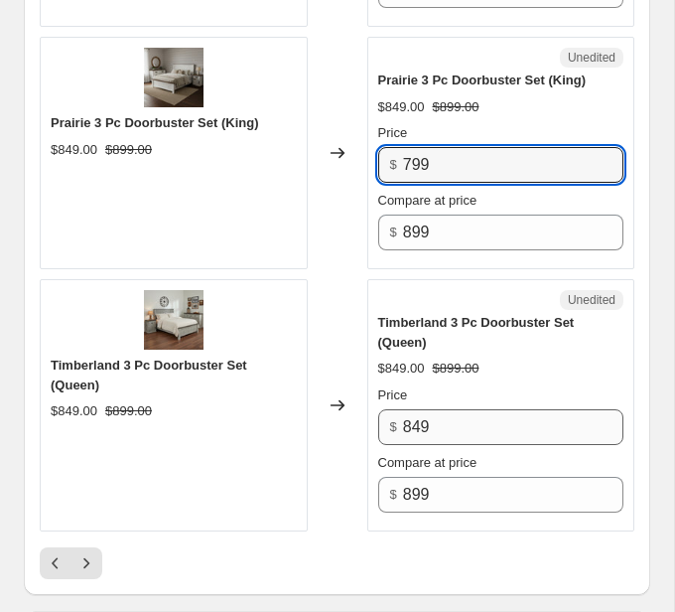
type input "799"
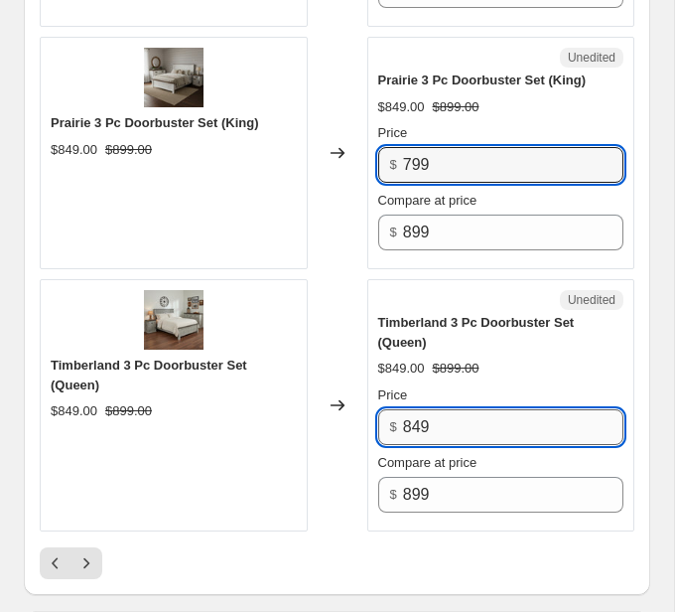
click at [545, 409] on input "849" at bounding box center [513, 427] width 220 height 36
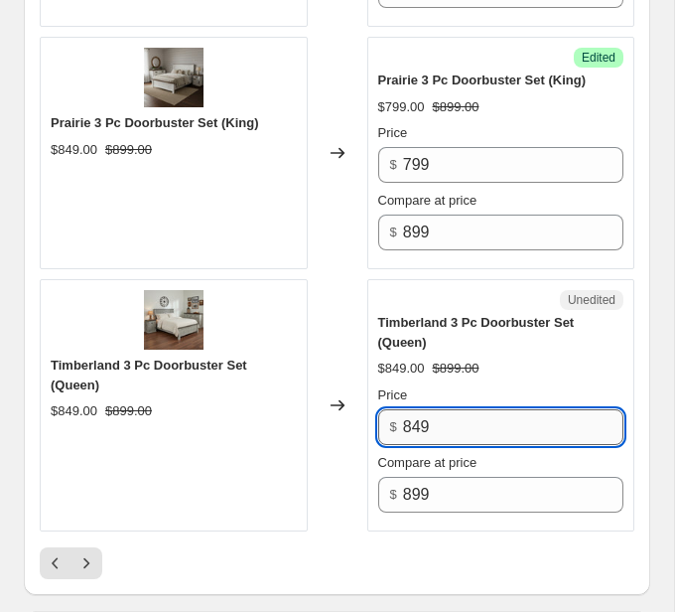
click at [545, 409] on input "849" at bounding box center [513, 427] width 220 height 36
type input "799"
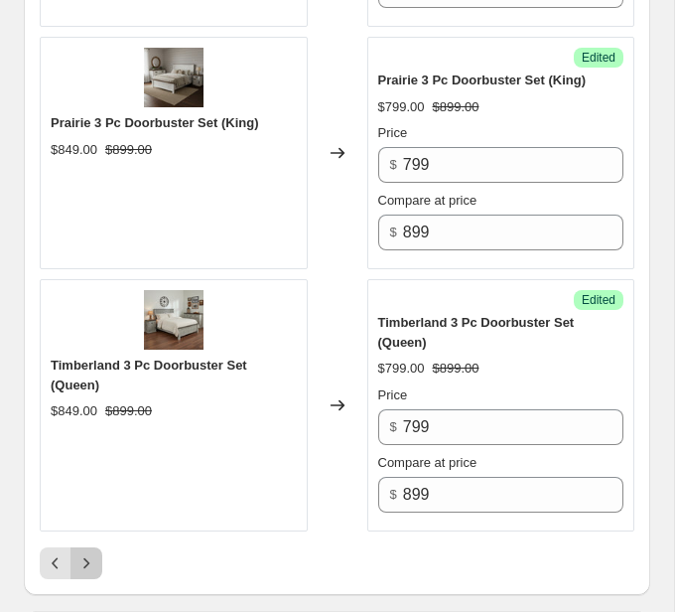
click at [90, 553] on icon "Next" at bounding box center [86, 563] width 20 height 20
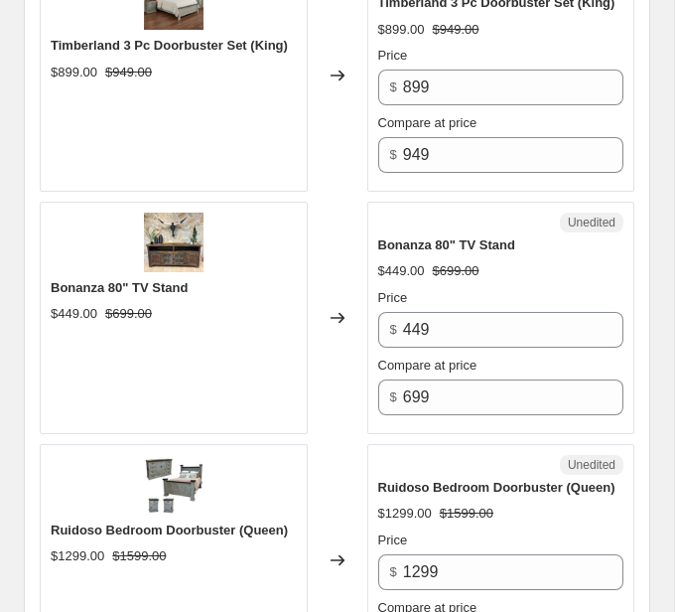
scroll to position [1226, 0]
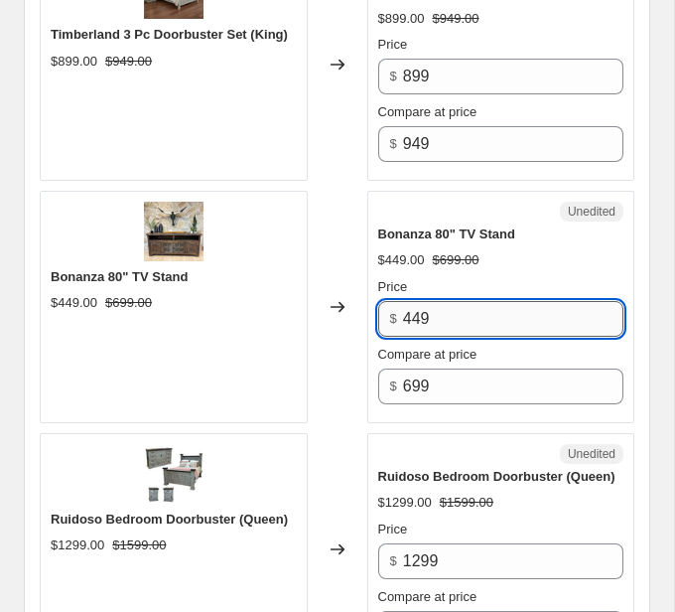
click at [473, 305] on input "449" at bounding box center [513, 319] width 220 height 36
type input "399"
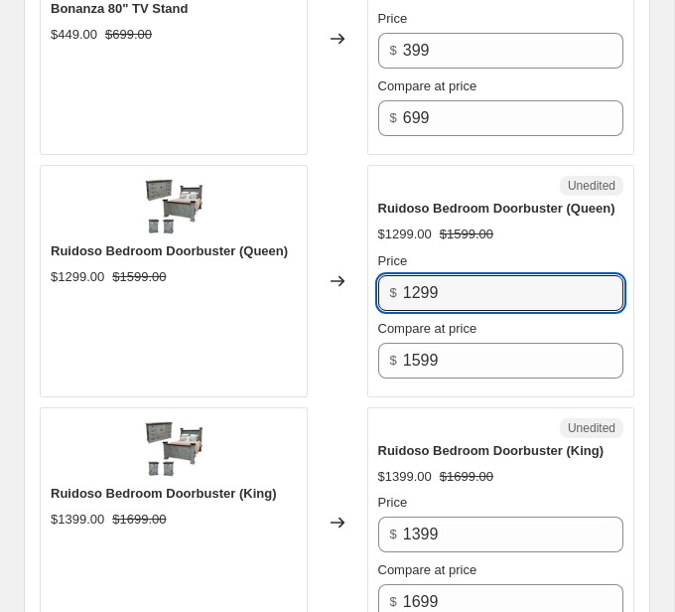
scroll to position [1498, 0]
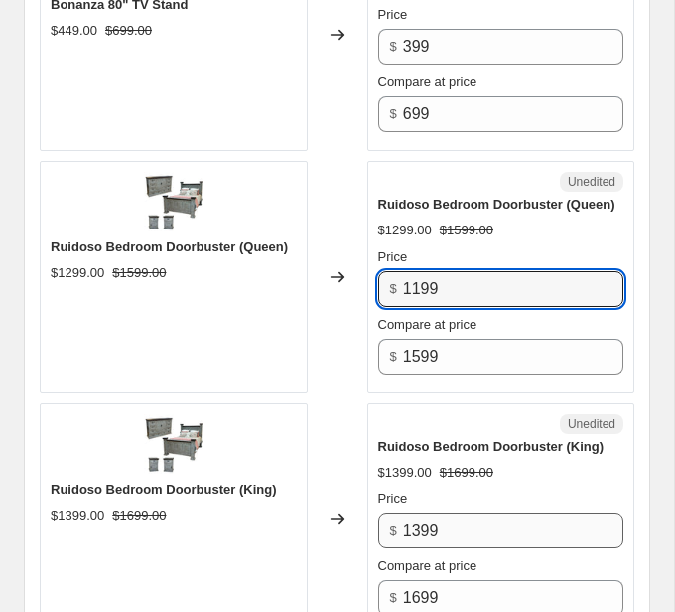
type input "1199"
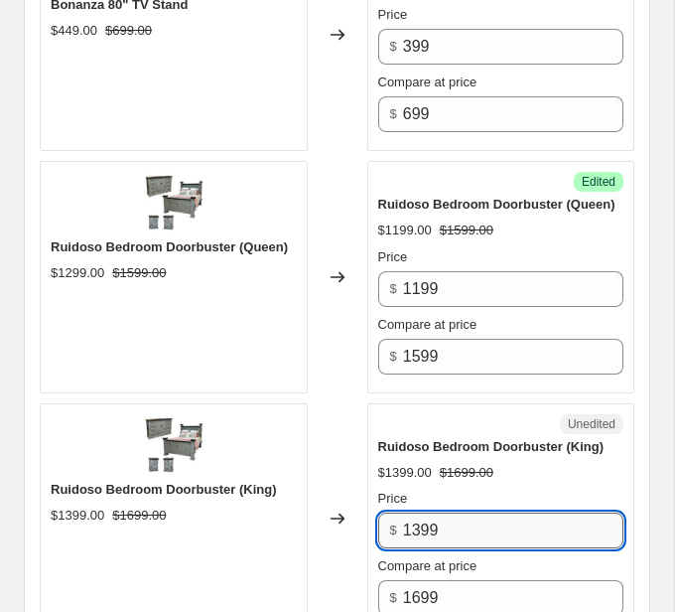
click at [416, 512] on input "1399" at bounding box center [513, 530] width 220 height 36
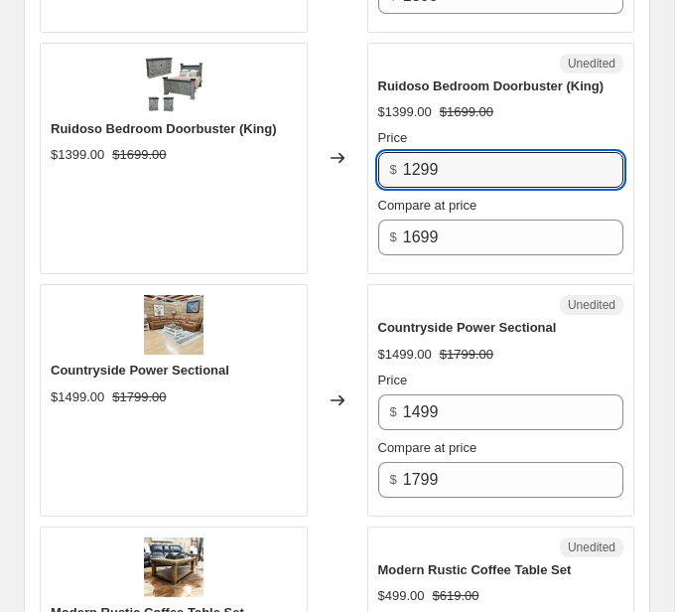
scroll to position [1865, 0]
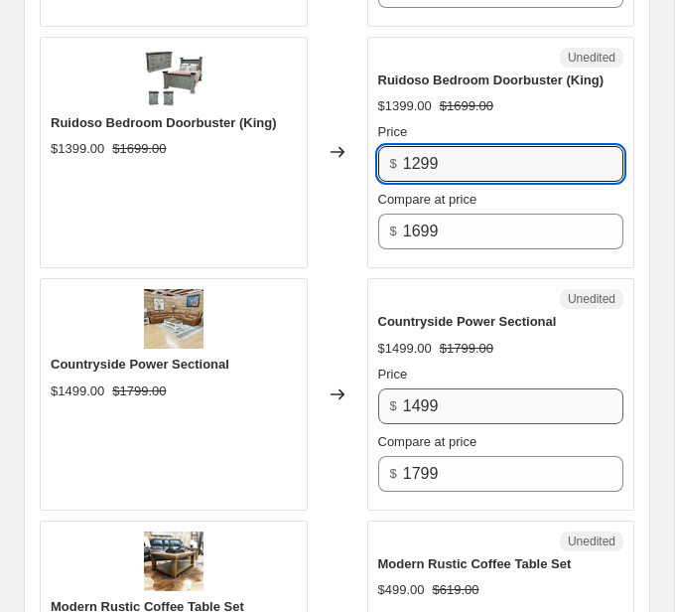
type input "1299"
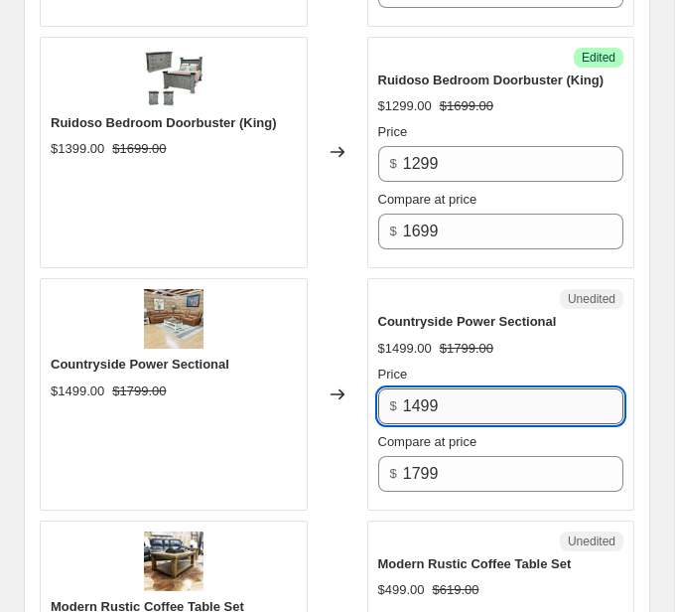
click at [414, 390] on input "1499" at bounding box center [513, 406] width 220 height 36
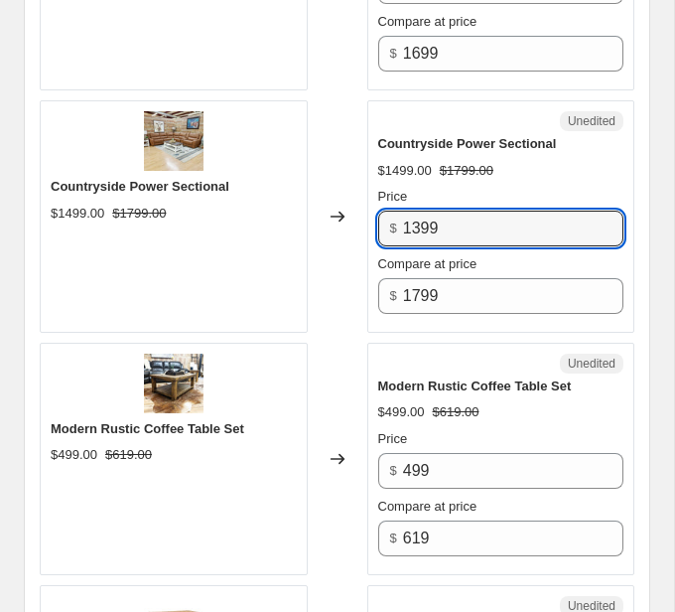
scroll to position [2053, 0]
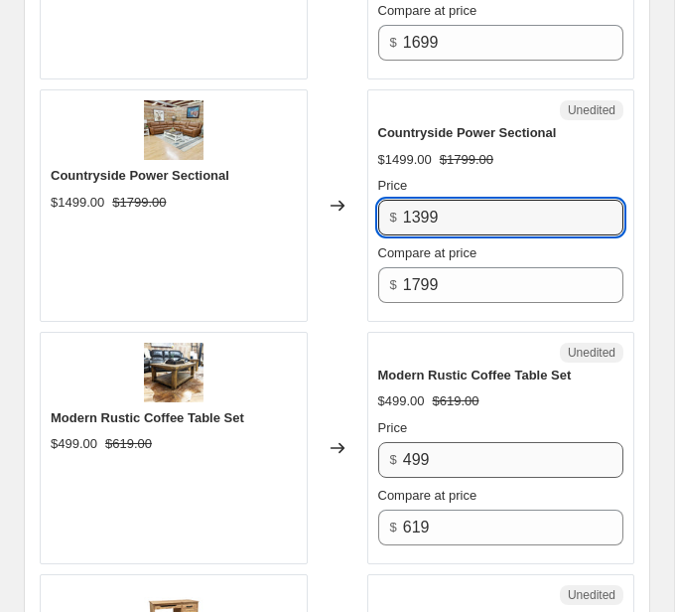
type input "1399"
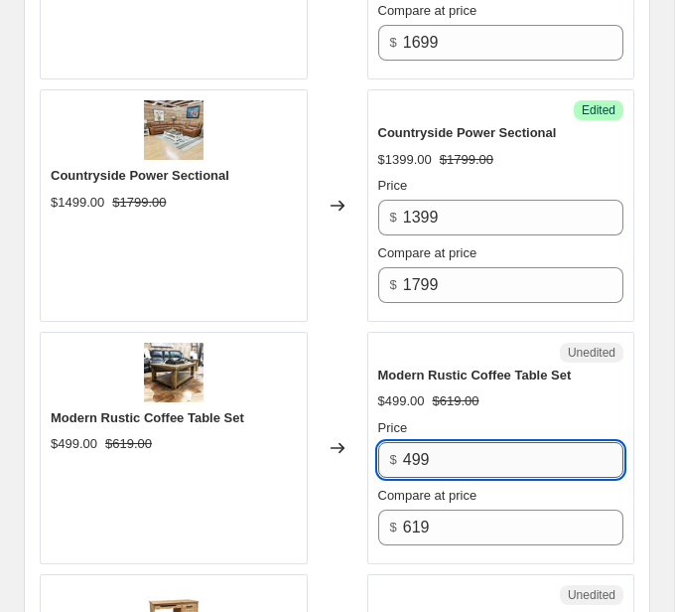
click at [420, 456] on input "499" at bounding box center [513, 460] width 220 height 36
type input "499"
click at [367, 535] on div "Unedited Modern Rustic Coffee Table Set $499.00 $619.00 Price $ 499 Compare at …" at bounding box center [501, 448] width 268 height 232
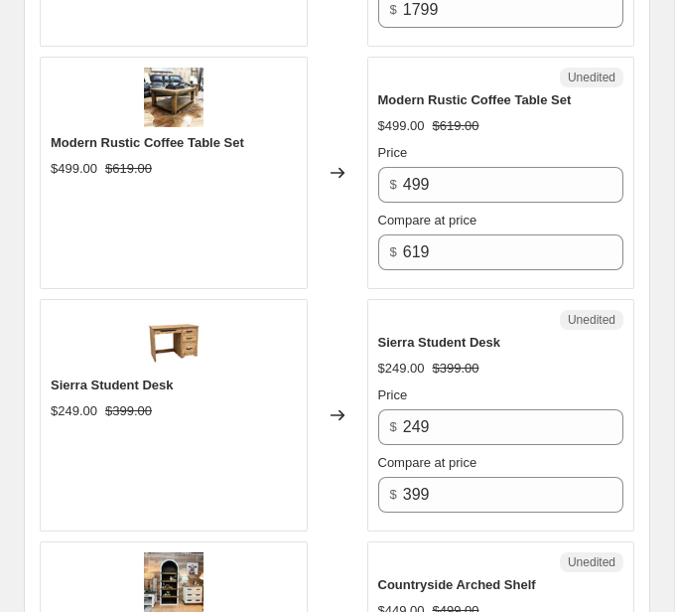
scroll to position [2333, 0]
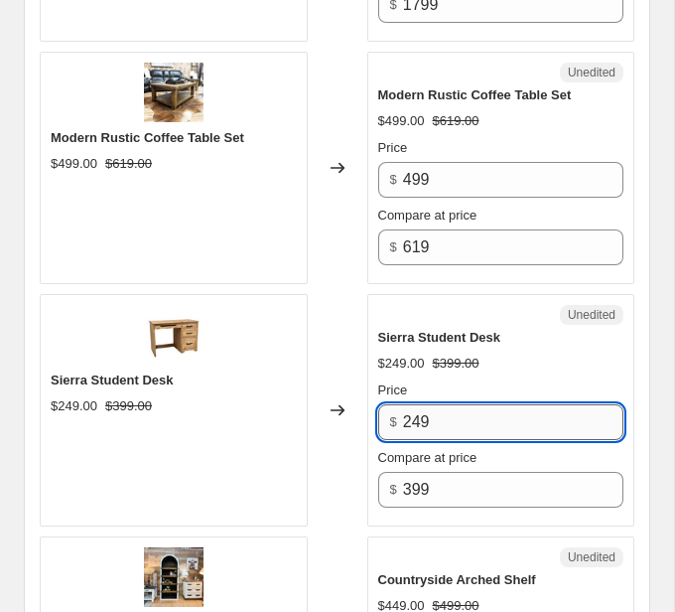
click at [423, 419] on input "249" at bounding box center [513, 422] width 220 height 36
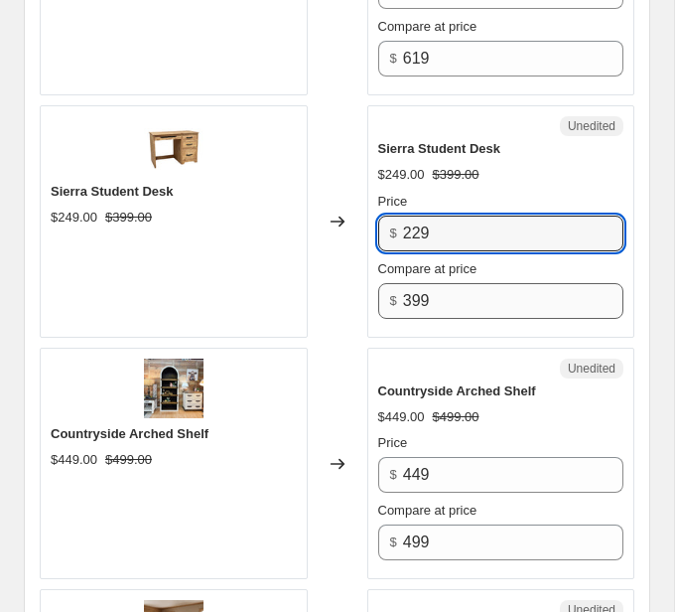
scroll to position [2533, 0]
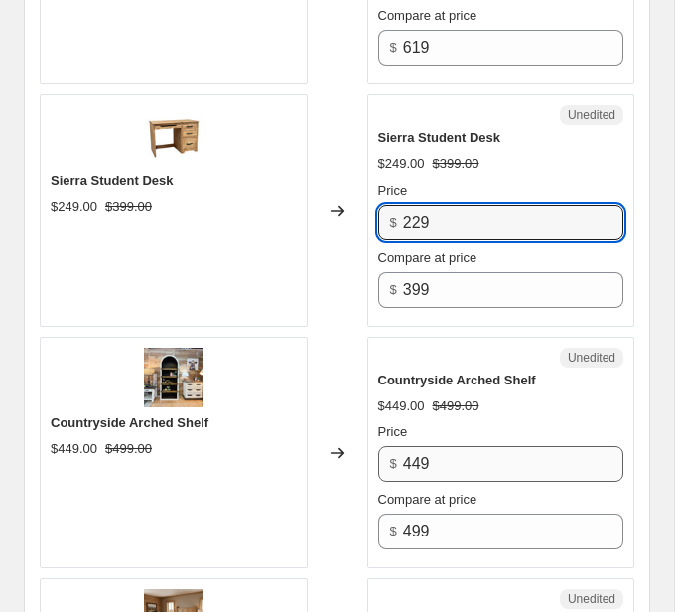
type input "229"
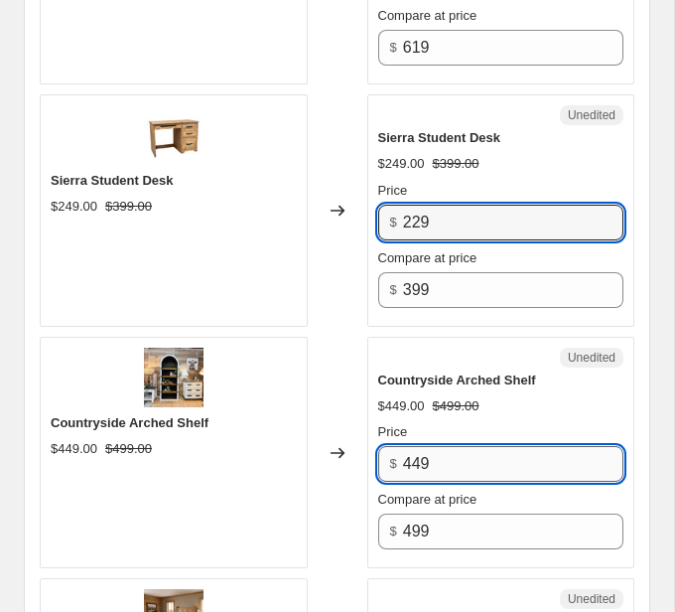
click at [431, 462] on input "449" at bounding box center [513, 464] width 220 height 36
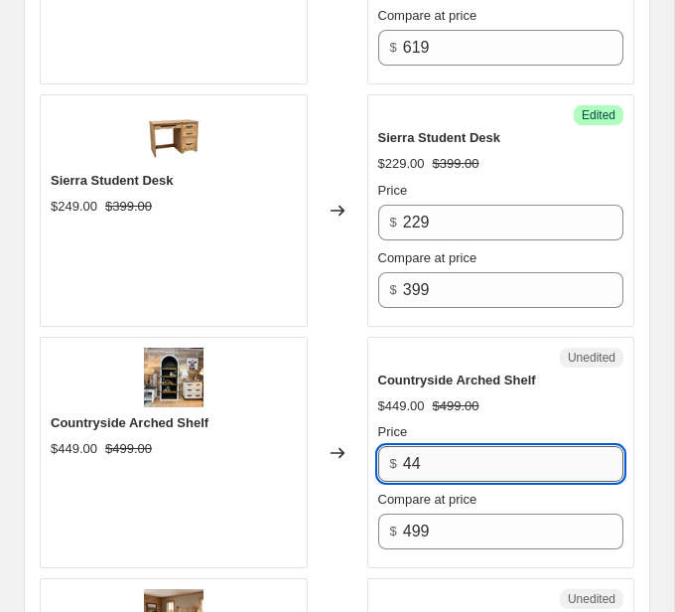
type input "4"
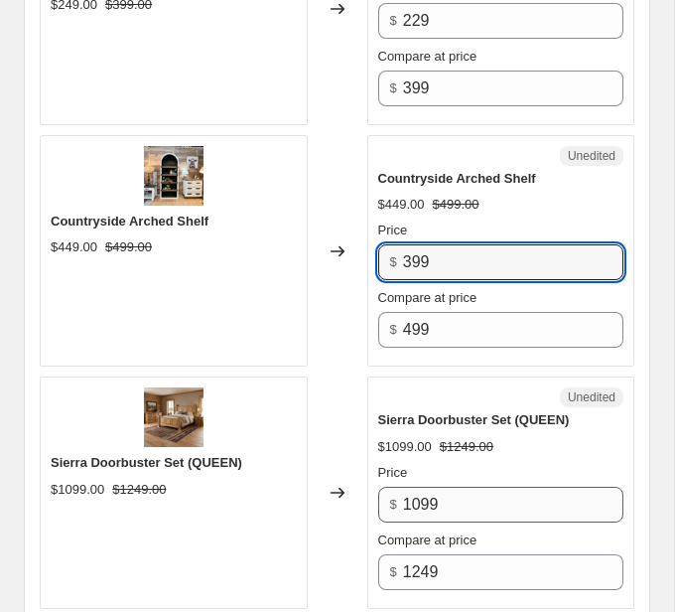
scroll to position [2824, 0]
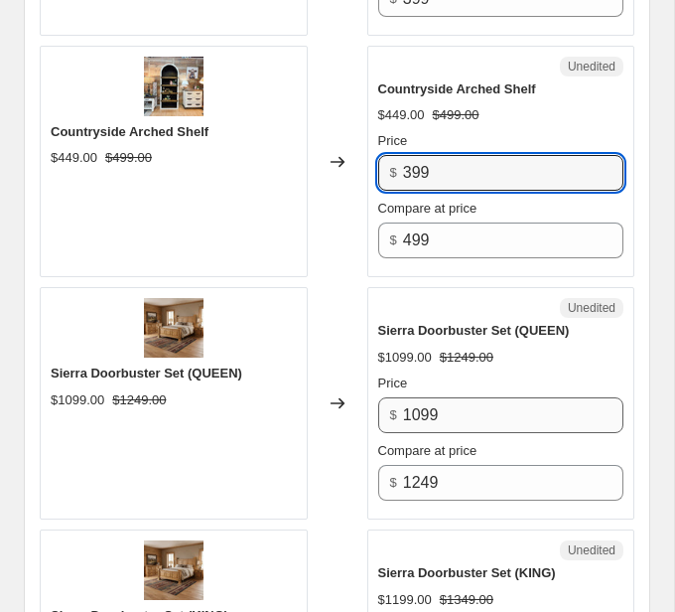
type input "399"
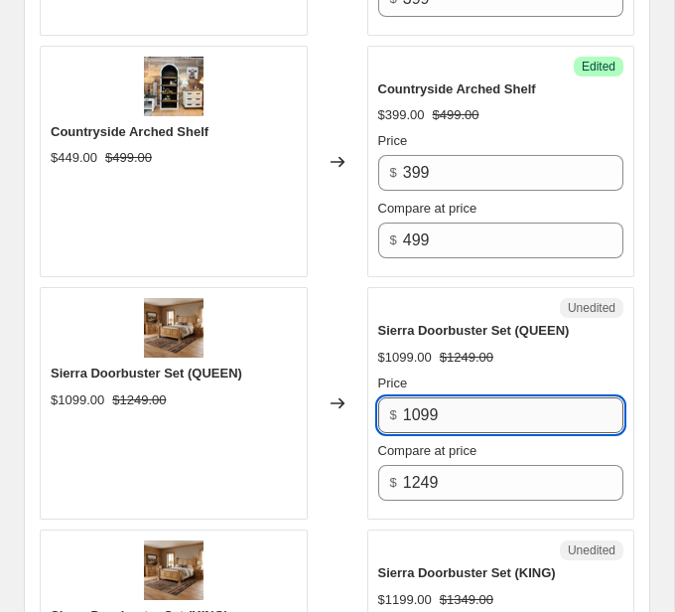
click at [478, 413] on input "1099" at bounding box center [513, 415] width 220 height 36
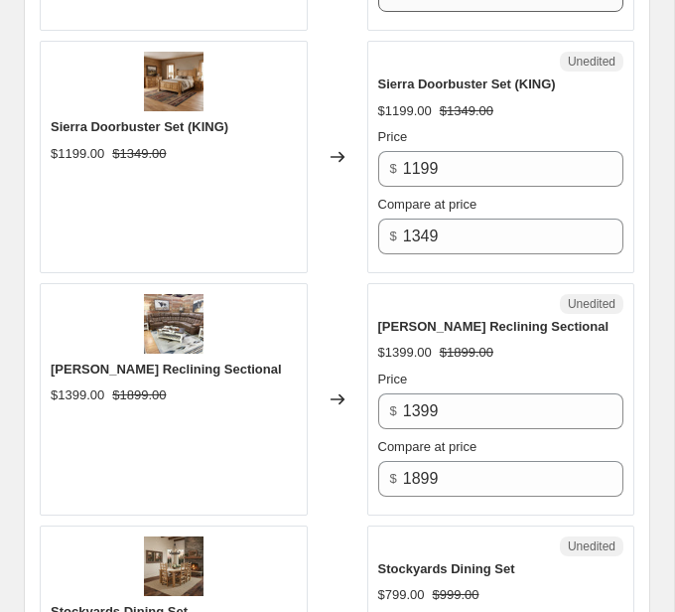
scroll to position [3317, 0]
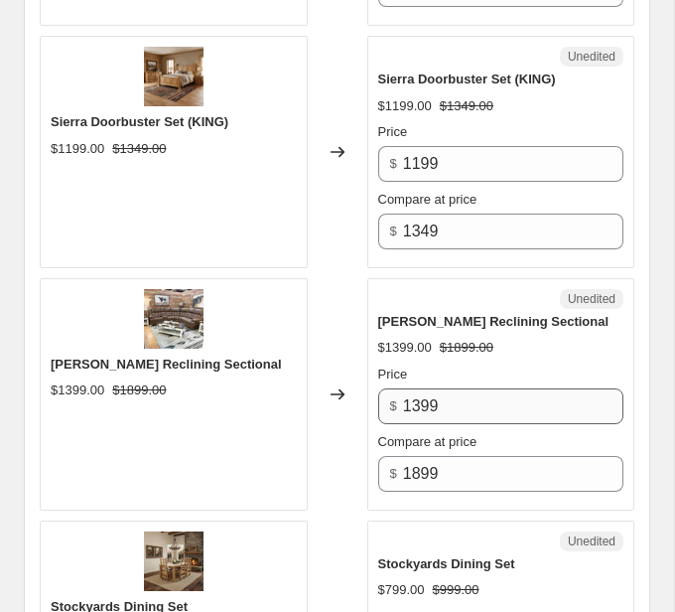
type input "999"
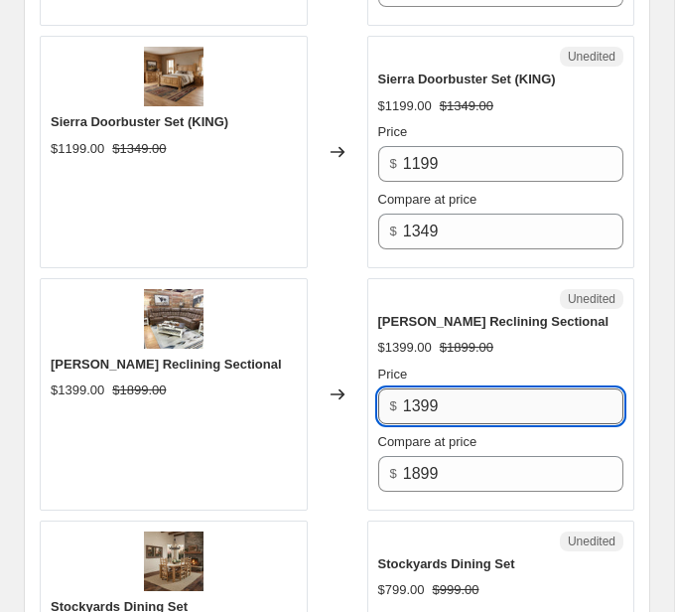
click at [418, 395] on input "1399" at bounding box center [513, 406] width 220 height 36
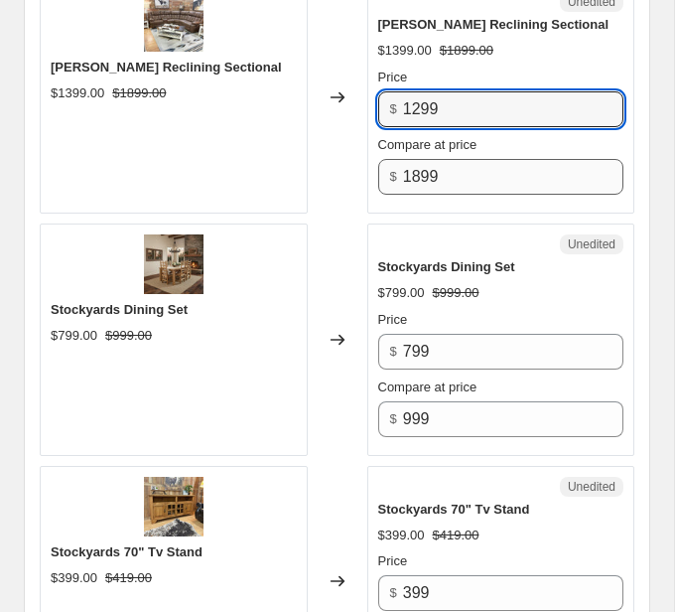
scroll to position [3637, 0]
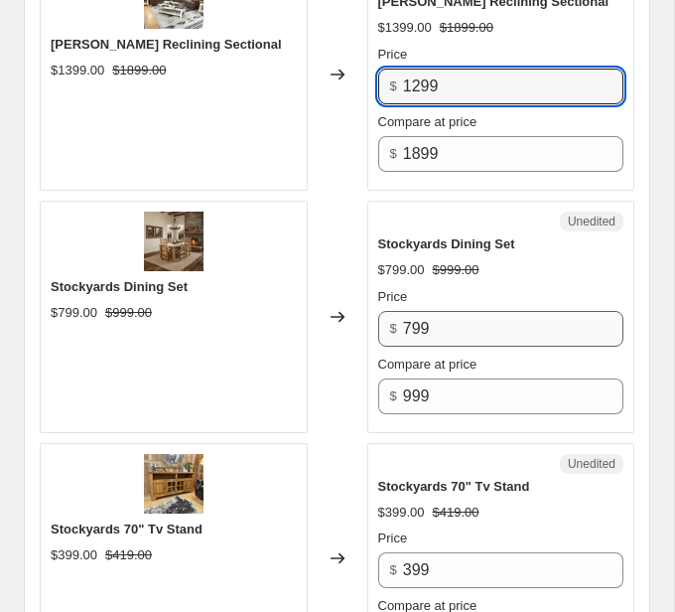
type input "1299"
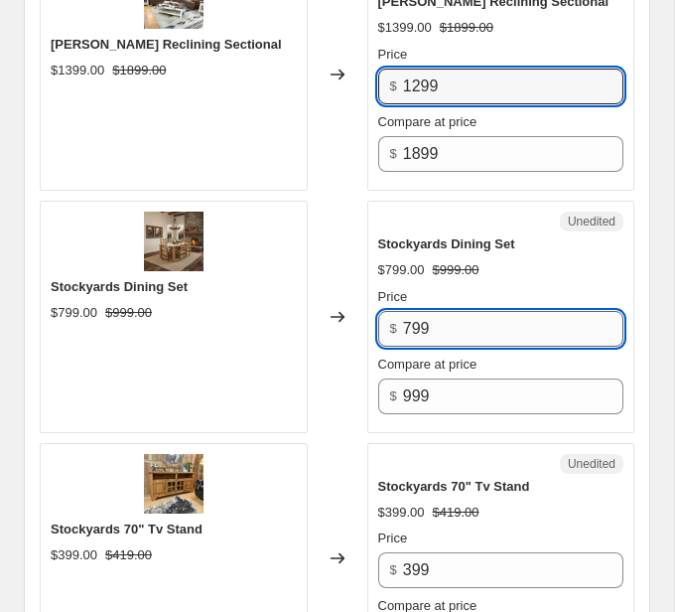
click at [466, 324] on input "799" at bounding box center [513, 329] width 220 height 36
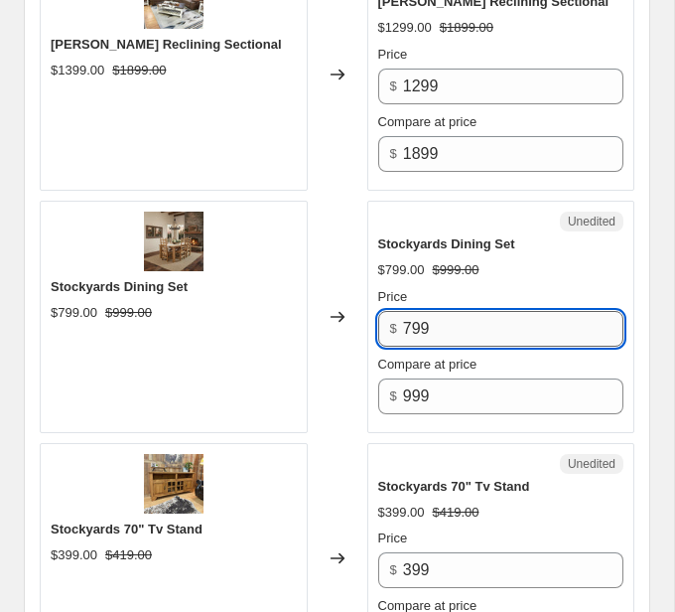
click at [466, 324] on input "799" at bounding box center [513, 329] width 220 height 36
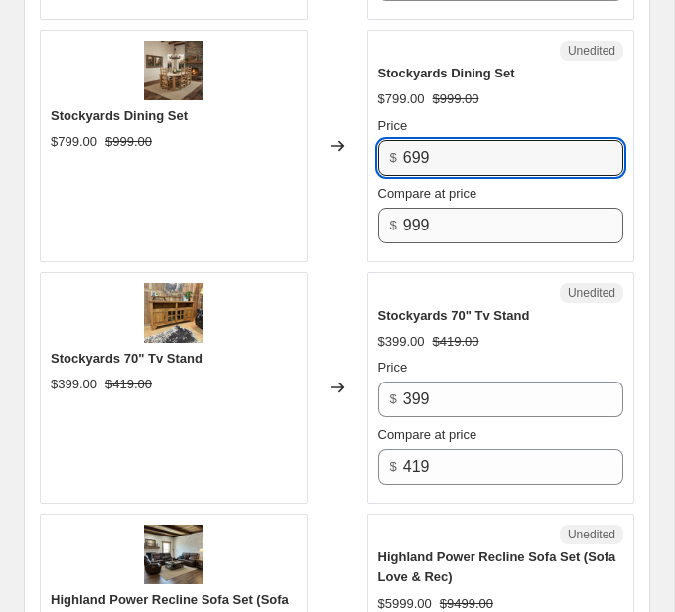
scroll to position [3811, 0]
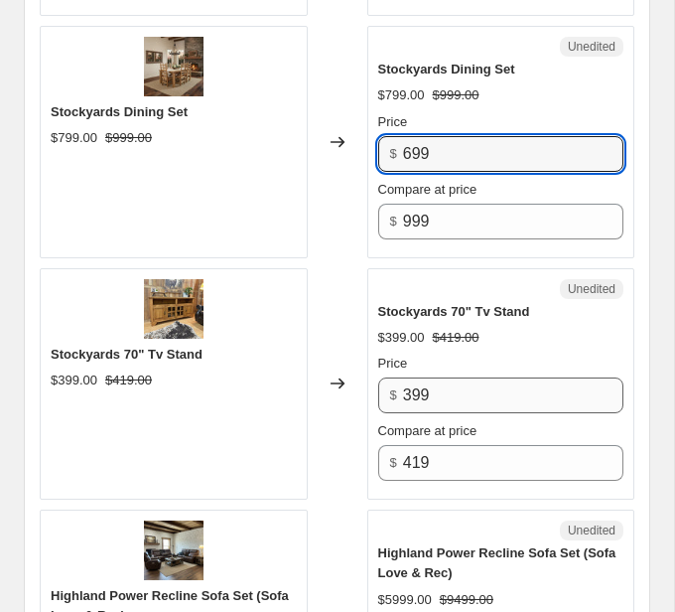
type input "699"
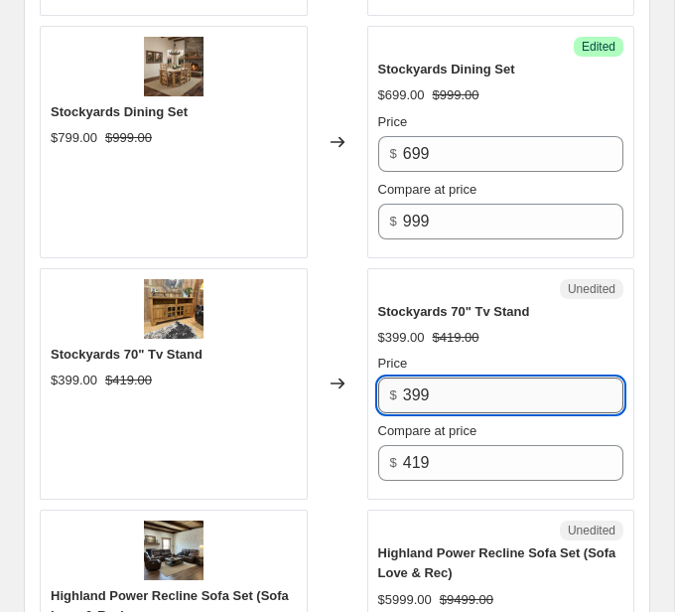
click at [419, 387] on input "399" at bounding box center [513, 395] width 220 height 36
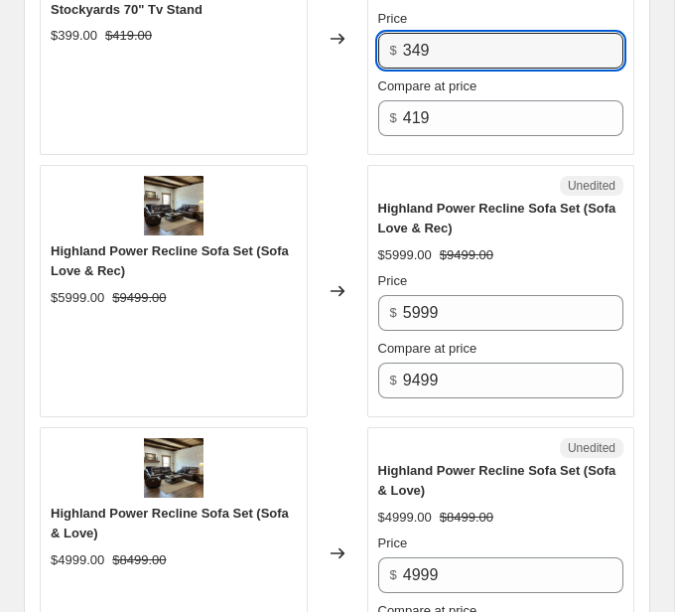
scroll to position [4163, 0]
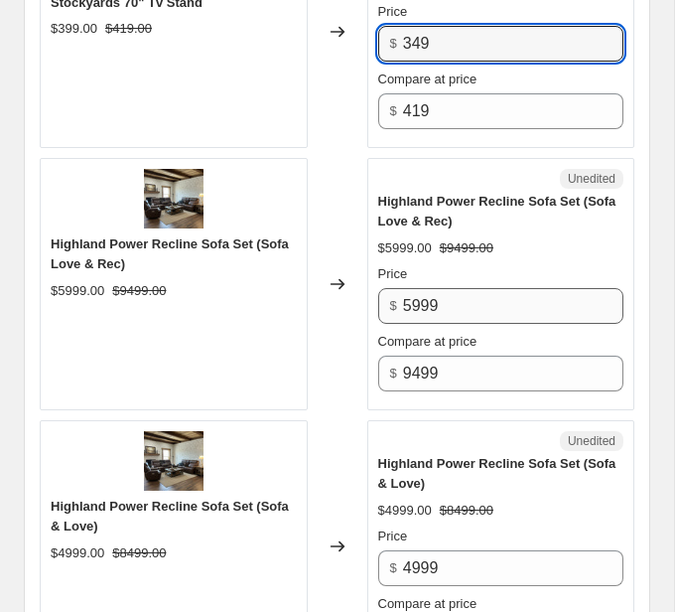
type input "349"
click at [470, 306] on input "5999" at bounding box center [513, 306] width 220 height 36
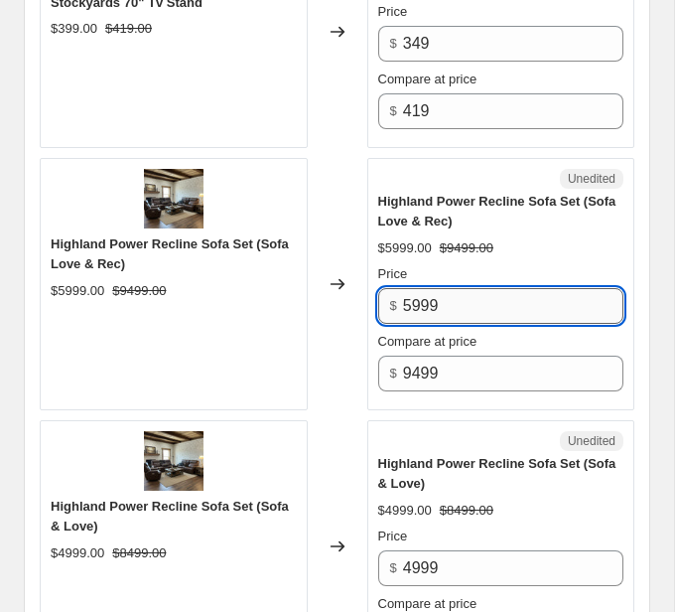
click at [419, 298] on input "5999" at bounding box center [513, 306] width 220 height 36
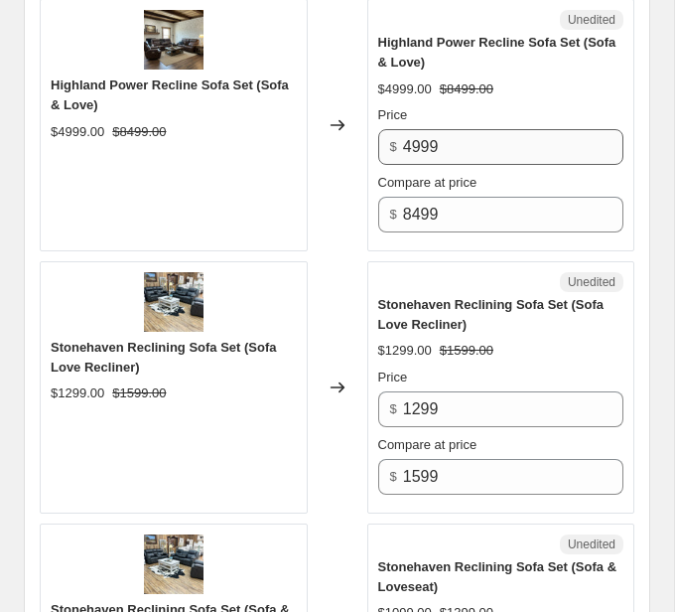
scroll to position [4655, 0]
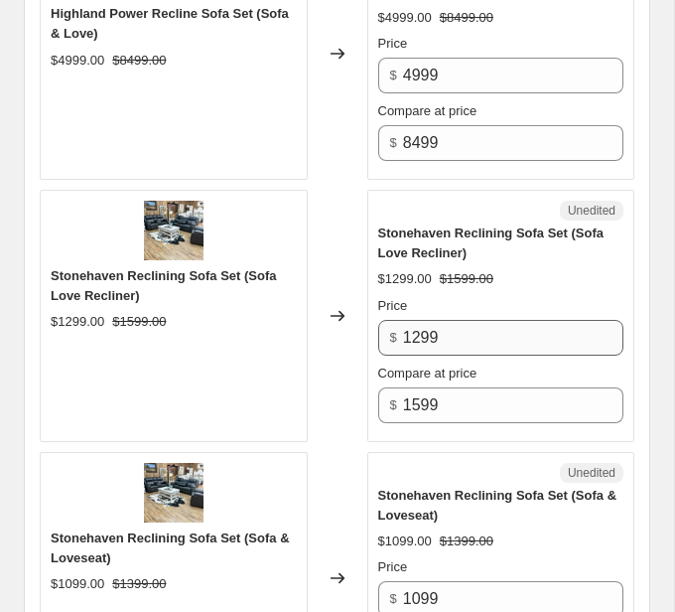
type input "5099"
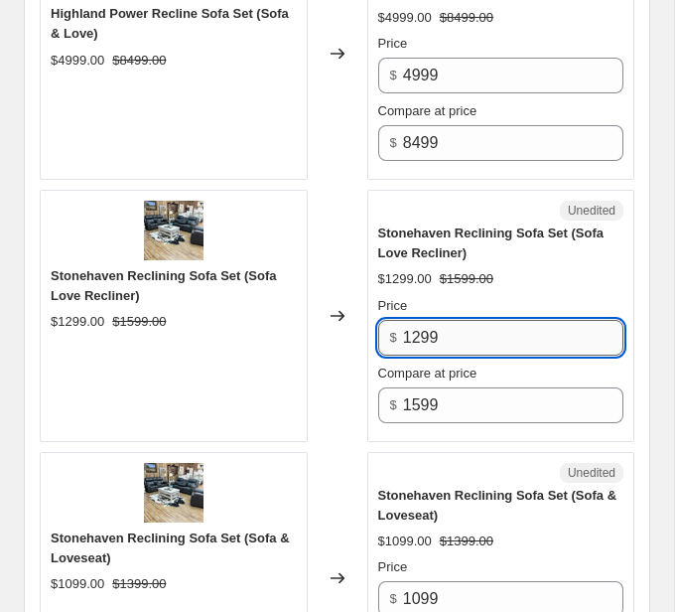
click at [430, 326] on input "1299" at bounding box center [513, 338] width 220 height 36
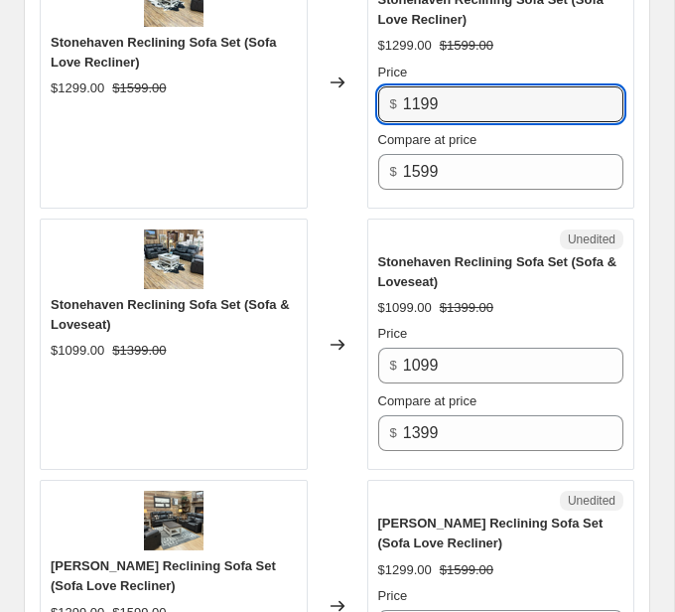
scroll to position [5064, 0]
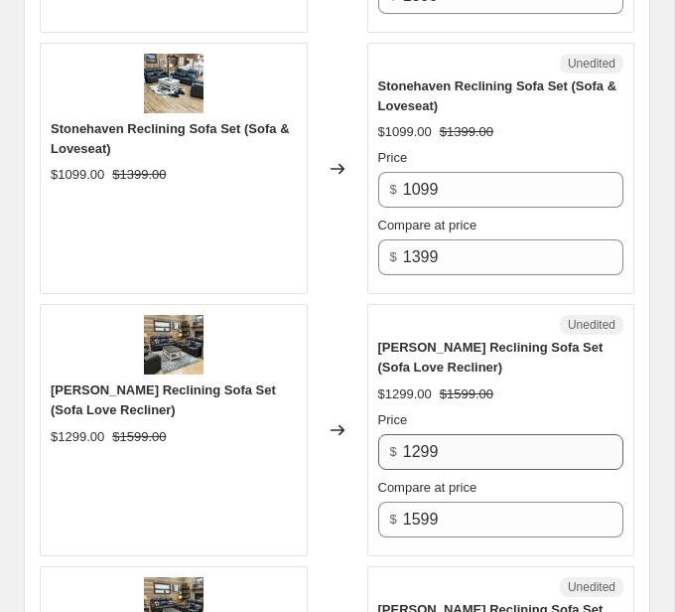
type input "1199"
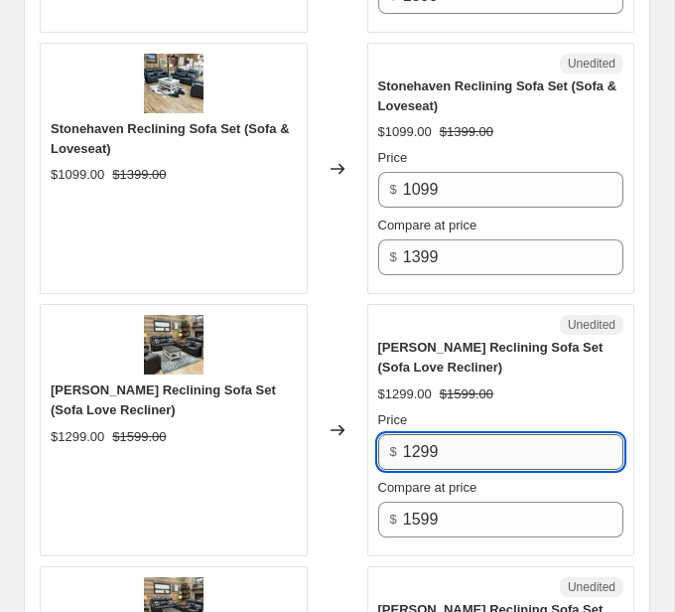
click at [426, 443] on input "1299" at bounding box center [513, 452] width 220 height 36
type input "1199"
click at [478, 480] on span "Compare at price" at bounding box center [427, 487] width 99 height 15
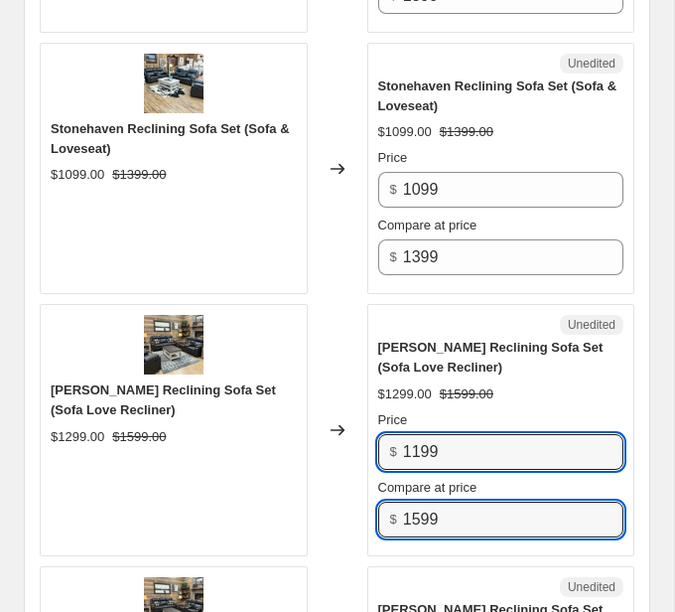
click at [481, 501] on input "1599" at bounding box center [513, 519] width 220 height 36
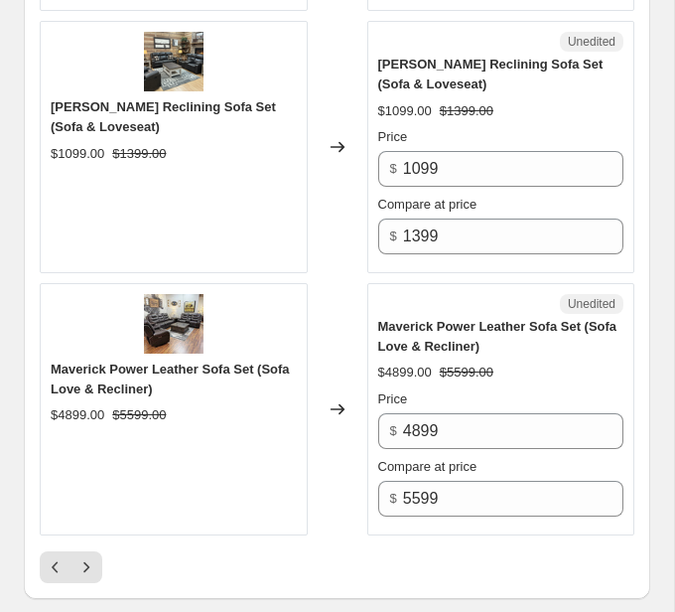
scroll to position [5611, 0]
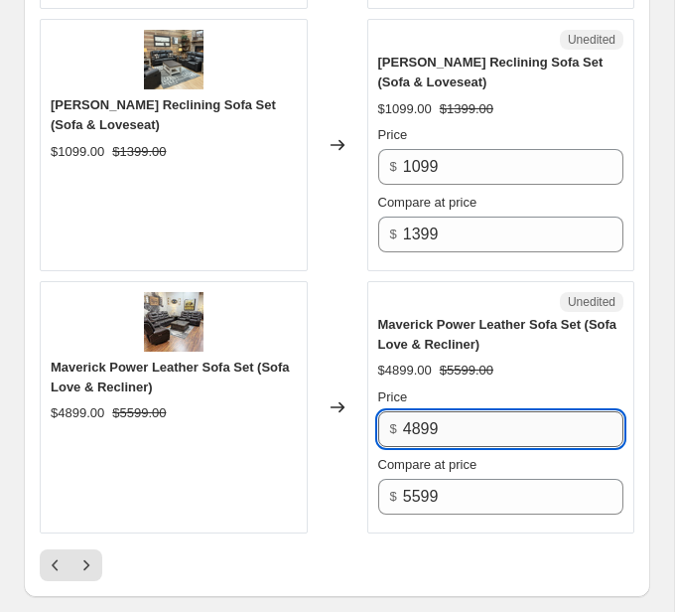
click at [427, 425] on input "4899" at bounding box center [513, 429] width 220 height 36
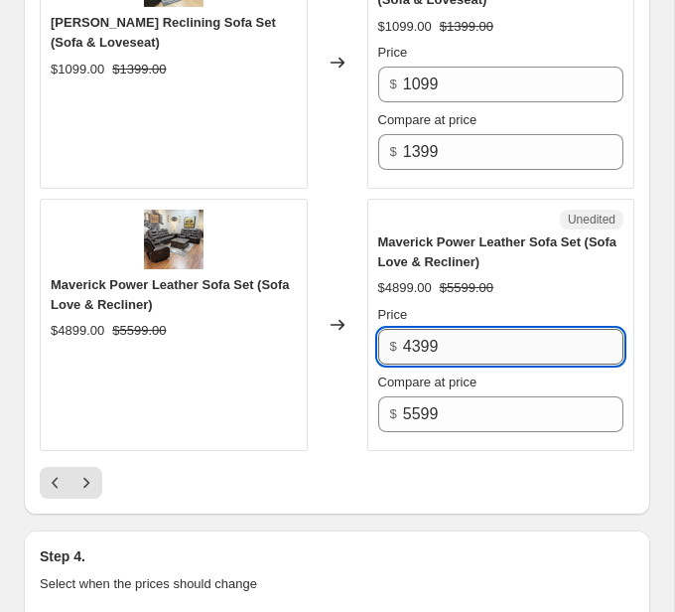
scroll to position [5701, 0]
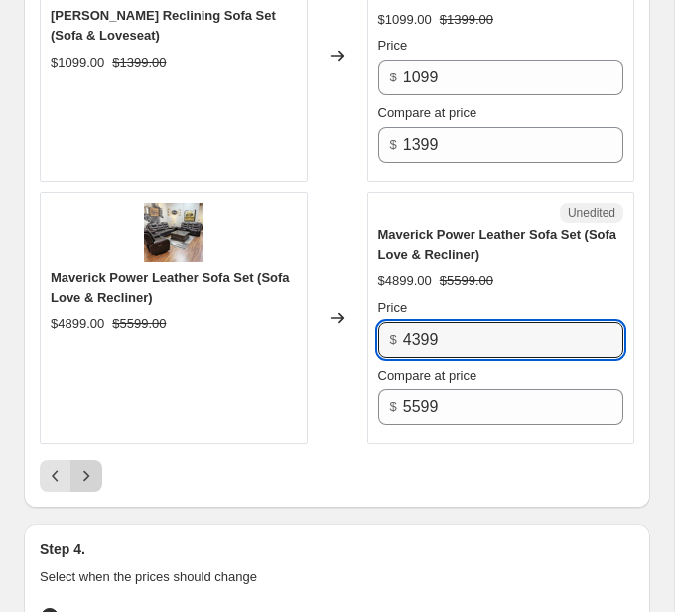
type input "4399"
click at [92, 466] on icon "Next" at bounding box center [86, 476] width 20 height 20
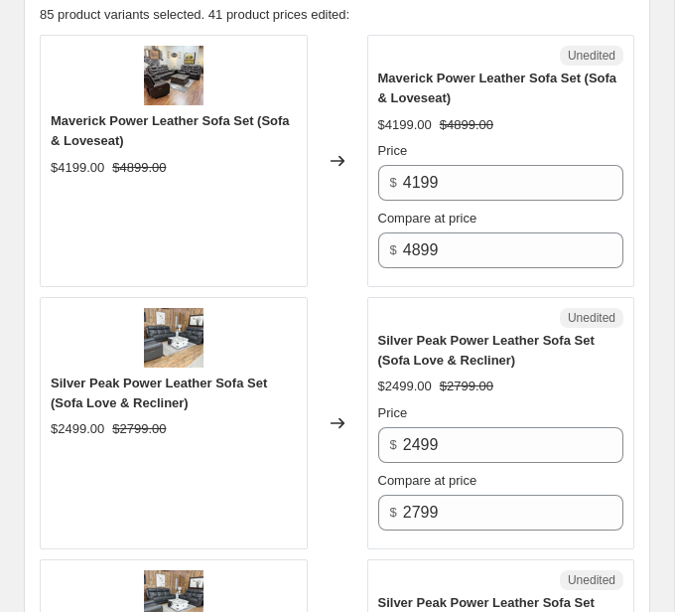
scroll to position [1143, 0]
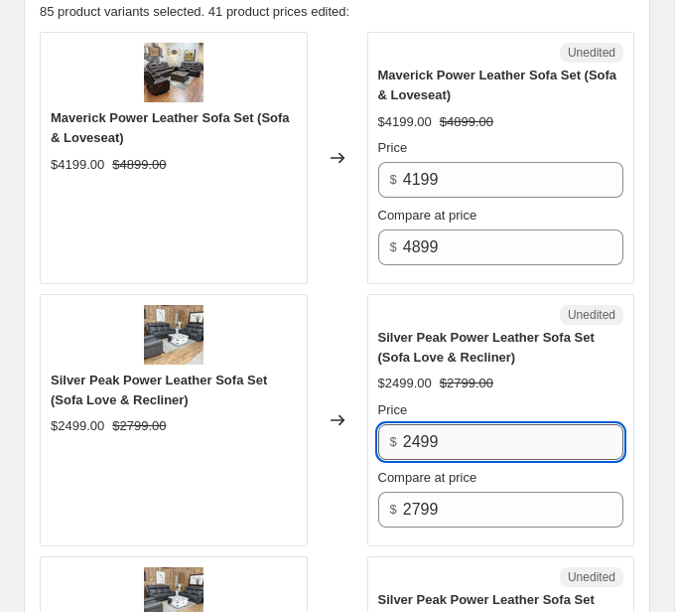
click at [424, 427] on input "2499" at bounding box center [513, 442] width 220 height 36
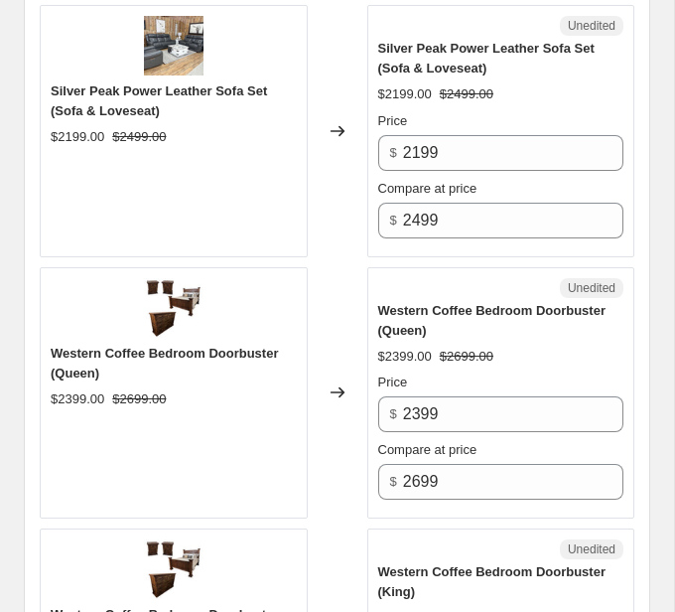
scroll to position [1696, 0]
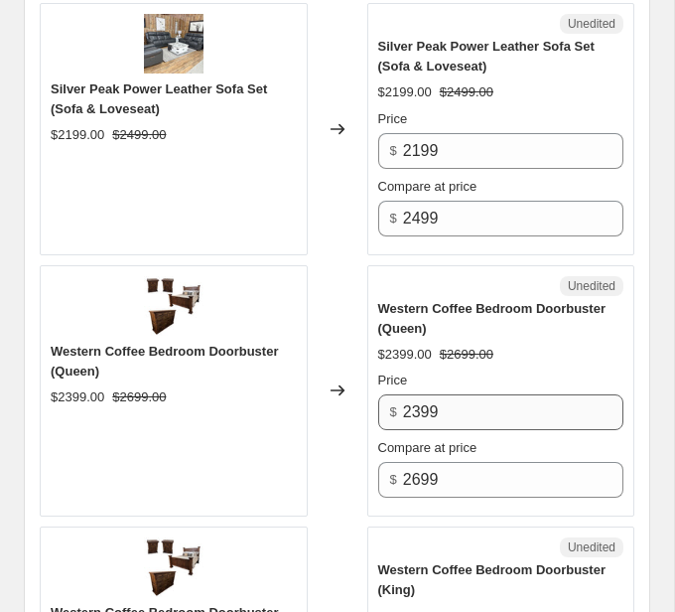
type input "2249"
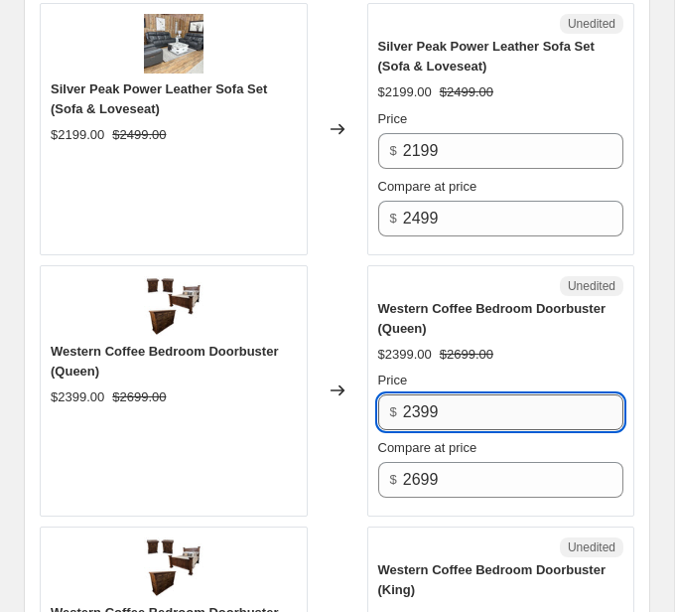
click at [422, 403] on input "2399" at bounding box center [513, 412] width 220 height 36
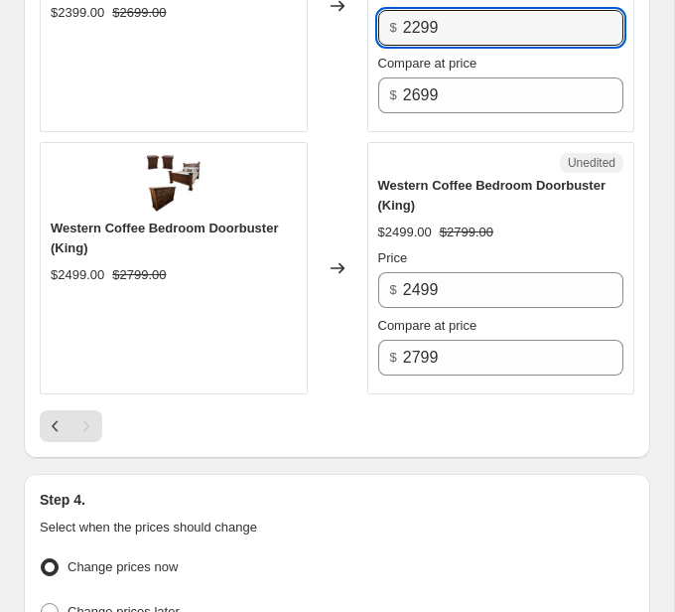
scroll to position [2311, 0]
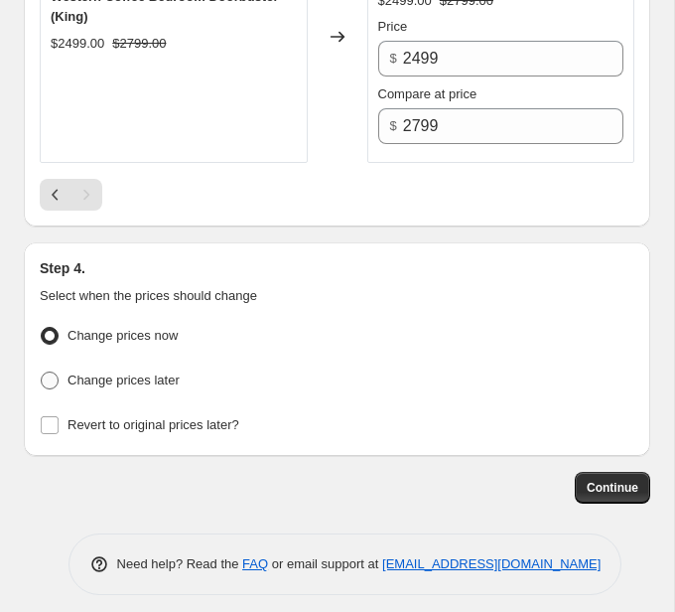
type input "2299"
click at [144, 372] on span "Change prices later" at bounding box center [124, 379] width 112 height 15
click at [42, 371] on input "Change prices later" at bounding box center [41, 371] width 1 height 1
radio input "true"
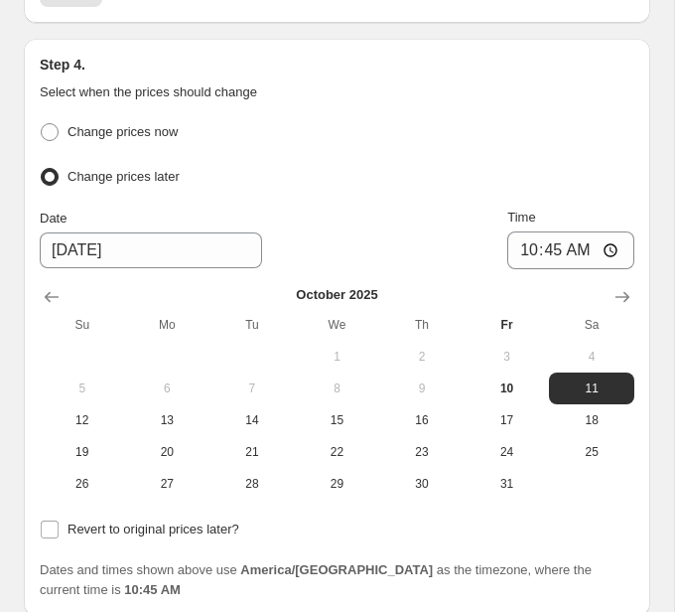
scroll to position [2517, 0]
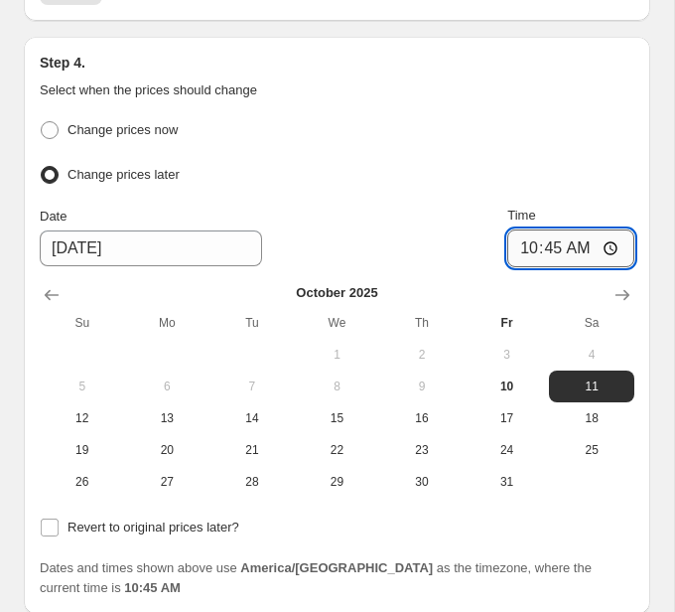
click at [610, 229] on input "10:45" at bounding box center [570, 248] width 127 height 38
type input "20:30"
click at [542, 167] on div "Change prices later" at bounding box center [337, 175] width 595 height 29
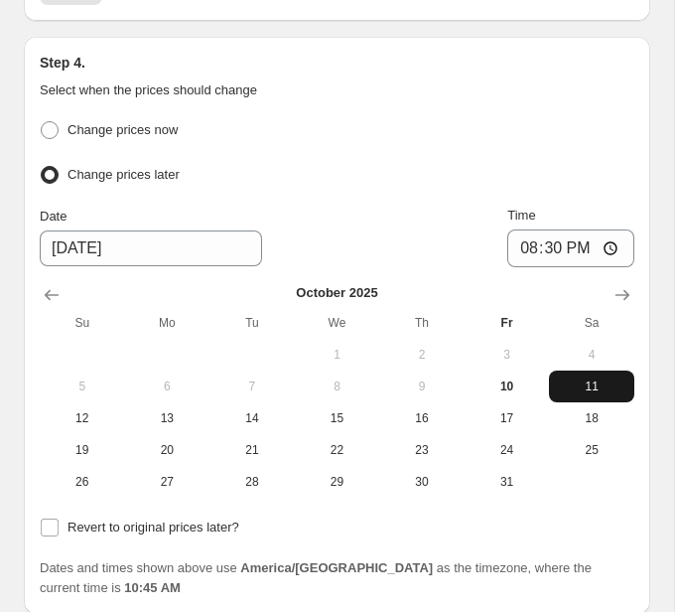
click at [596, 378] on span "11" at bounding box center [591, 386] width 69 height 16
click at [202, 519] on span "Revert to original prices later?" at bounding box center [154, 526] width 172 height 15
click at [59, 518] on input "Revert to original prices later?" at bounding box center [50, 527] width 18 height 18
checkbox input "true"
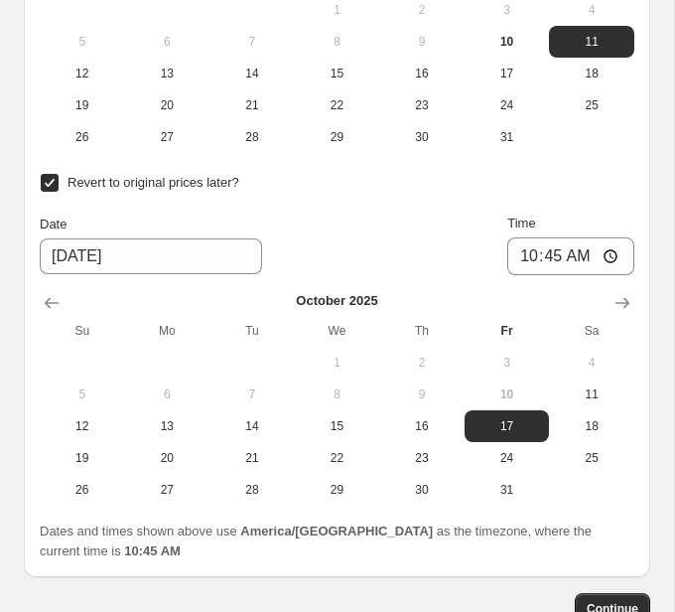
scroll to position [2863, 0]
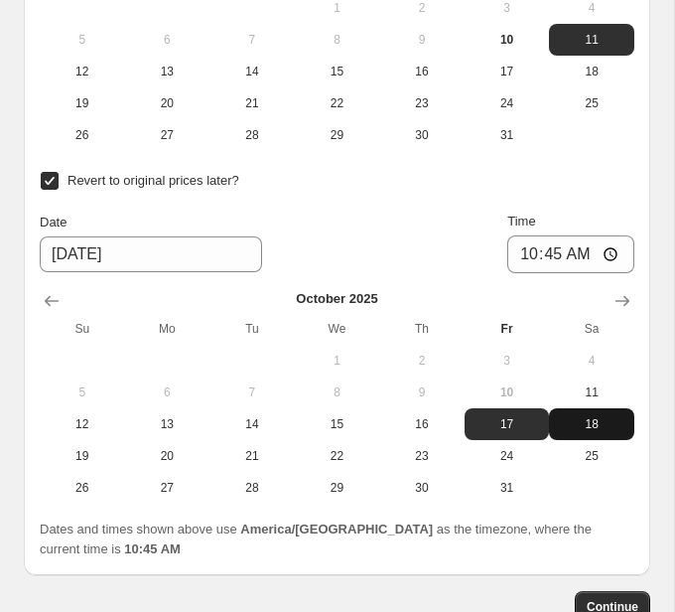
click at [590, 424] on button "18" at bounding box center [591, 424] width 85 height 32
type input "[DATE]"
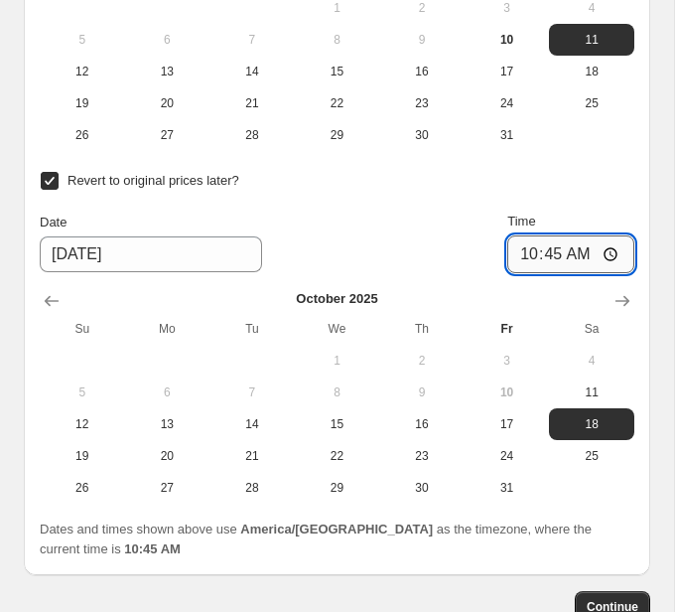
click at [620, 235] on input "10:45" at bounding box center [570, 254] width 127 height 38
type input "20:30"
click at [629, 211] on div "Time" at bounding box center [570, 221] width 127 height 20
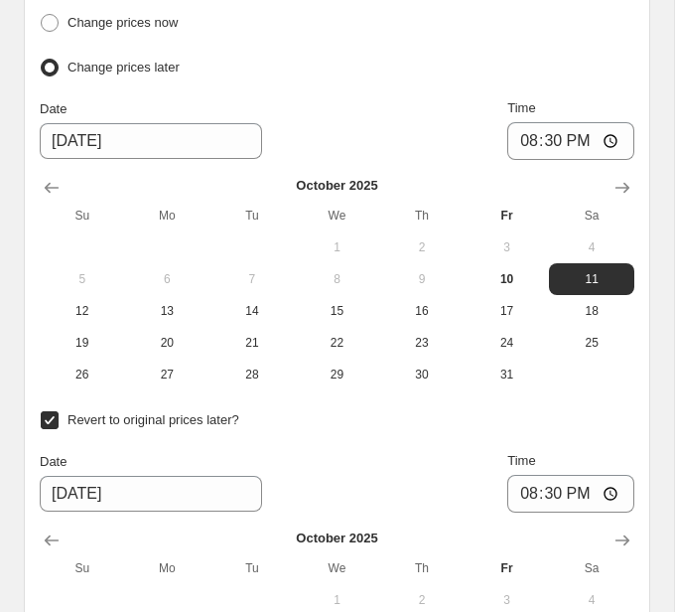
scroll to position [2582, 0]
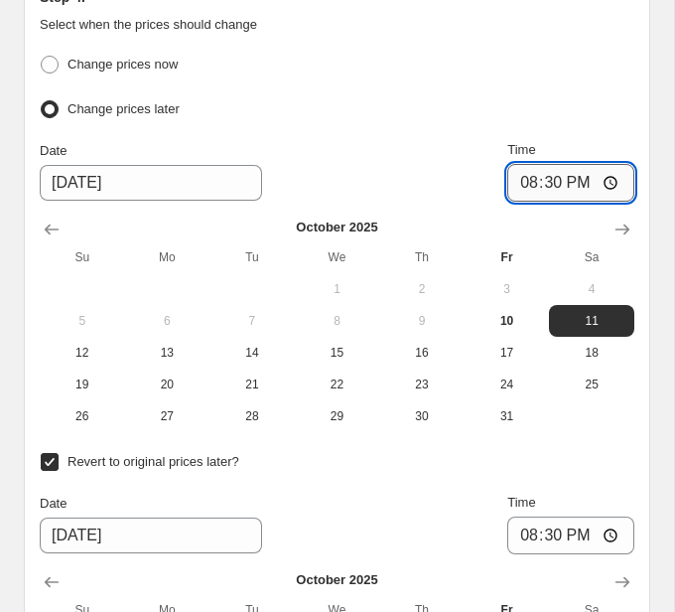
click at [611, 179] on input "20:30" at bounding box center [570, 183] width 127 height 38
type input "20:31"
click at [546, 95] on div "Change prices later" at bounding box center [337, 109] width 595 height 29
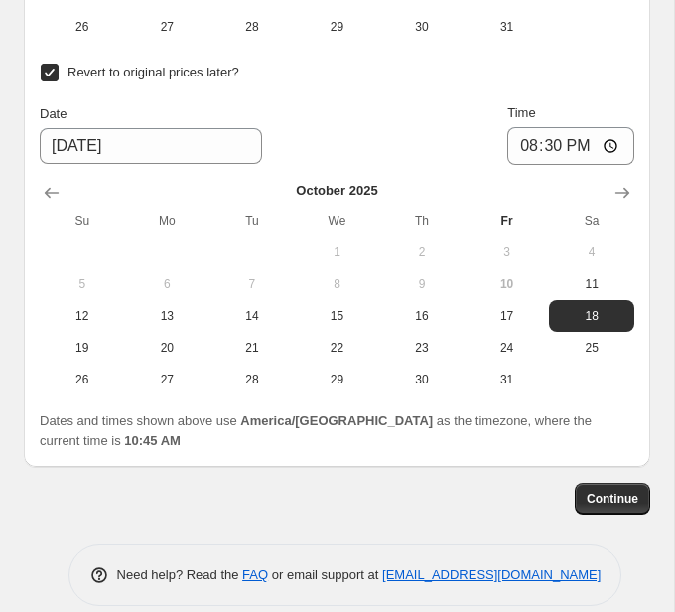
scroll to position [2982, 0]
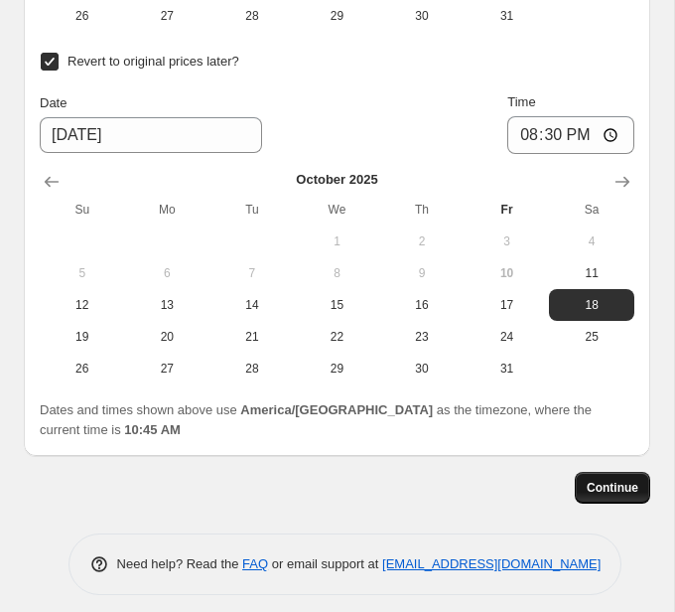
click at [612, 481] on span "Continue" at bounding box center [613, 488] width 52 height 16
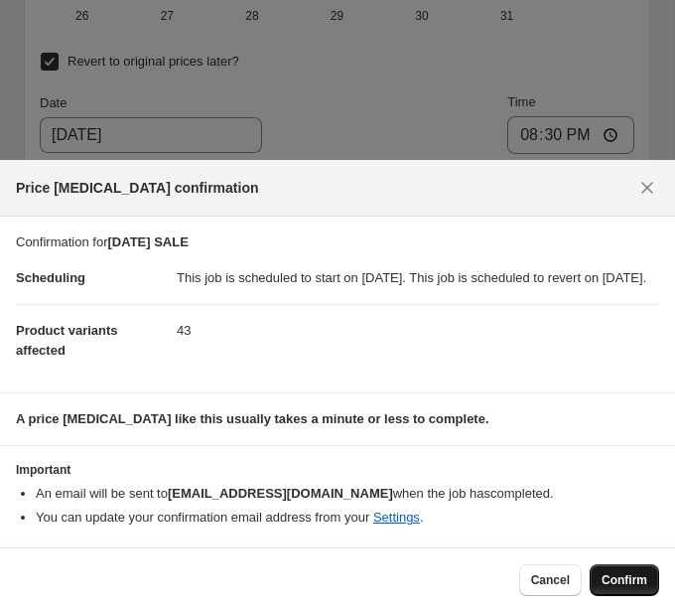
click at [633, 574] on span "Confirm" at bounding box center [625, 580] width 46 height 16
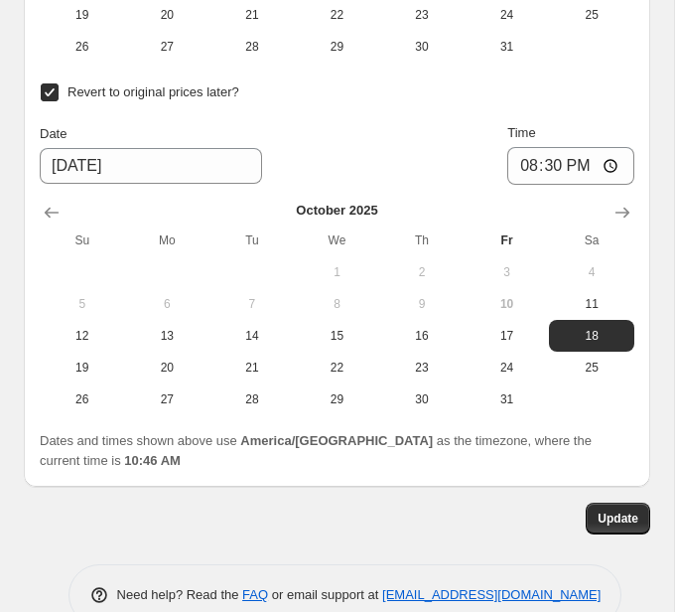
scroll to position [3127, 0]
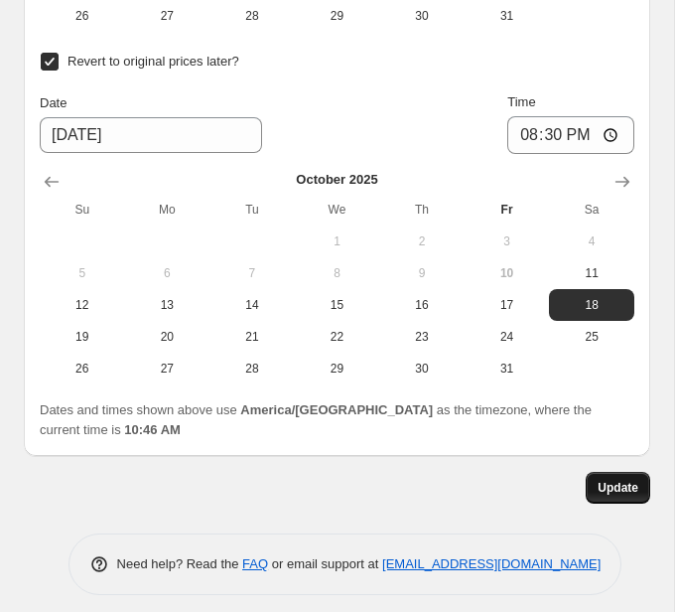
click at [617, 484] on button "Update" at bounding box center [618, 488] width 65 height 32
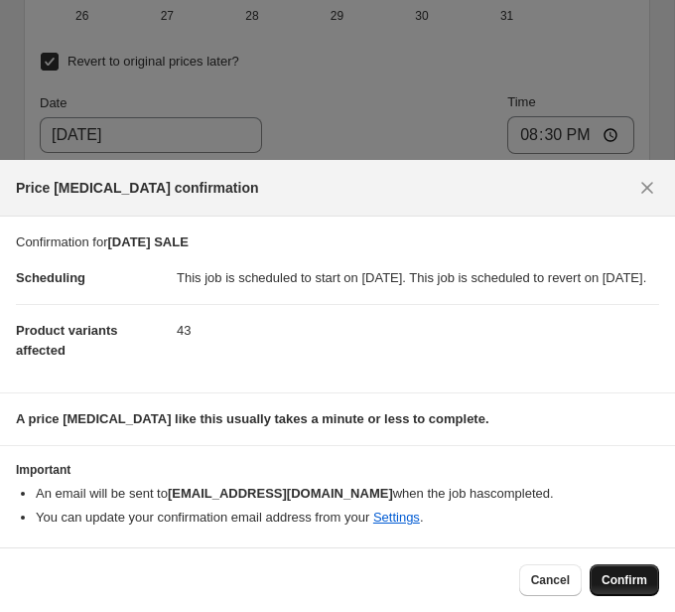
click at [621, 573] on span "Confirm" at bounding box center [625, 580] width 46 height 16
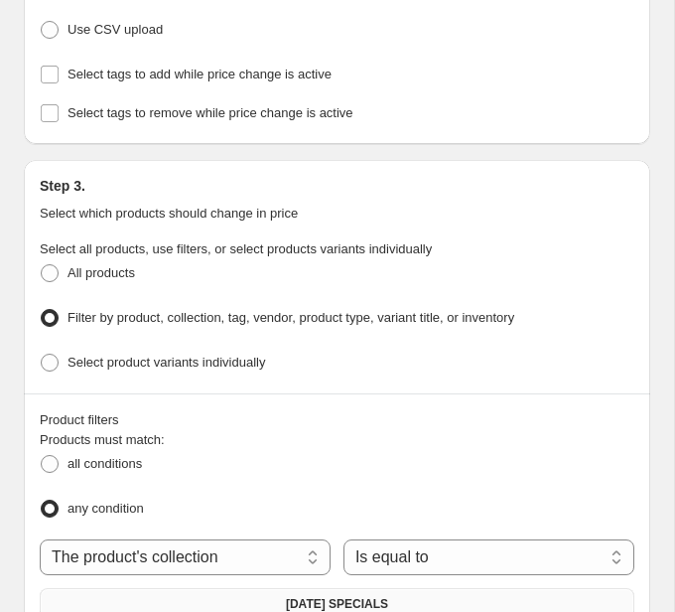
scroll to position [0, 0]
